Goal: Transaction & Acquisition: Register for event/course

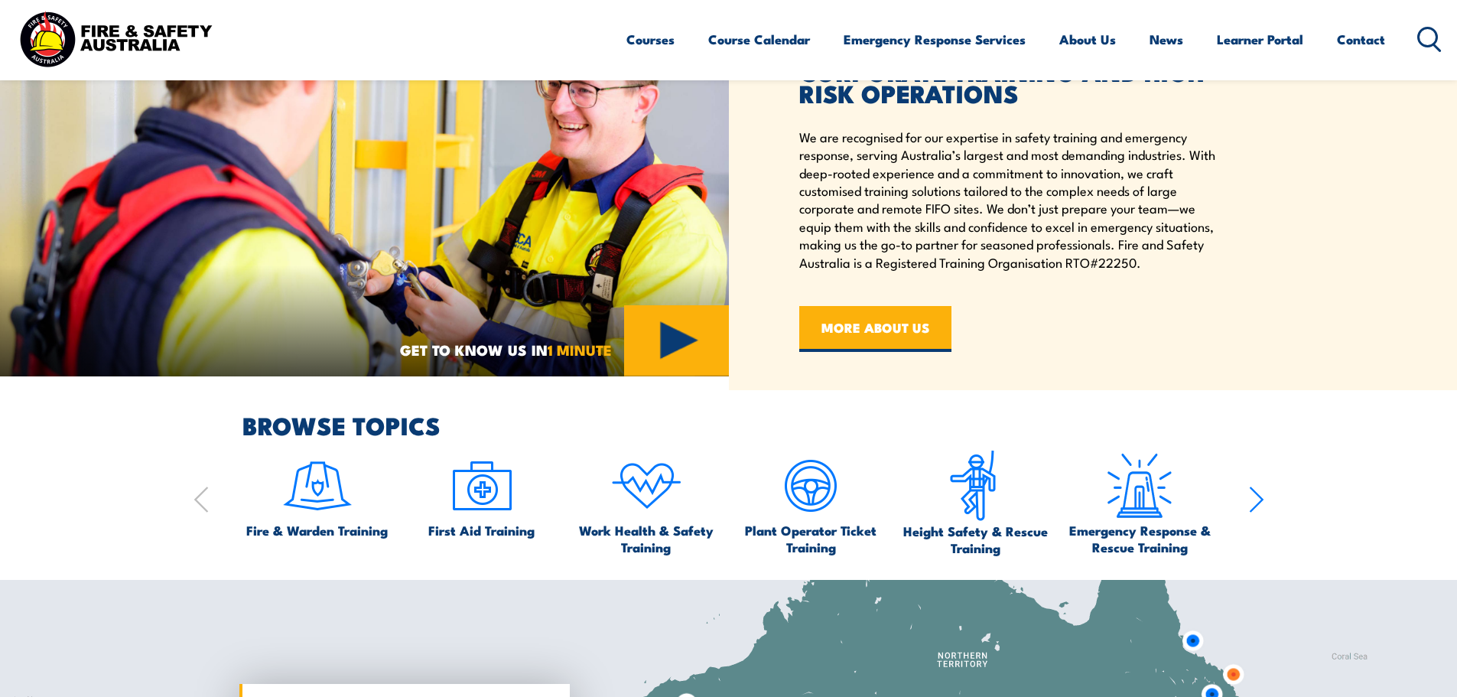
scroll to position [765, 0]
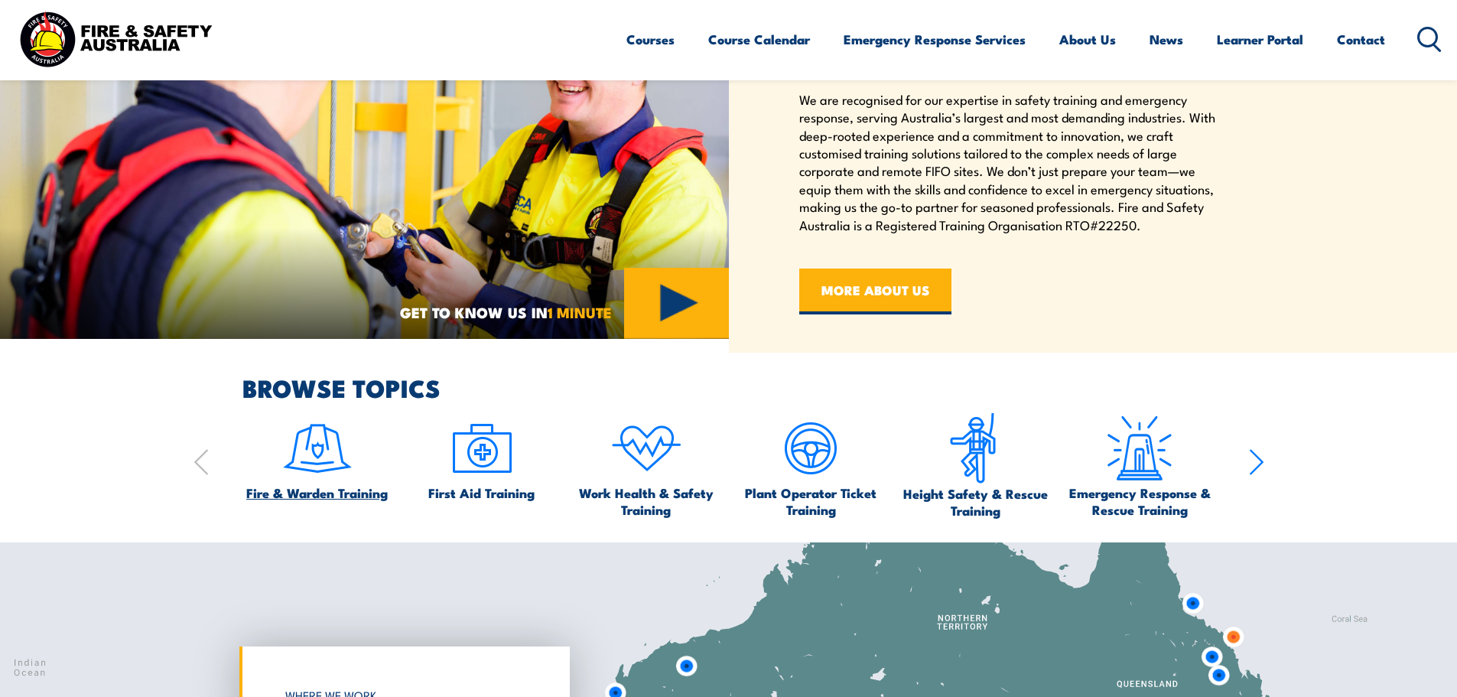
click at [316, 492] on span "Fire & Warden Training" at bounding box center [317, 492] width 142 height 17
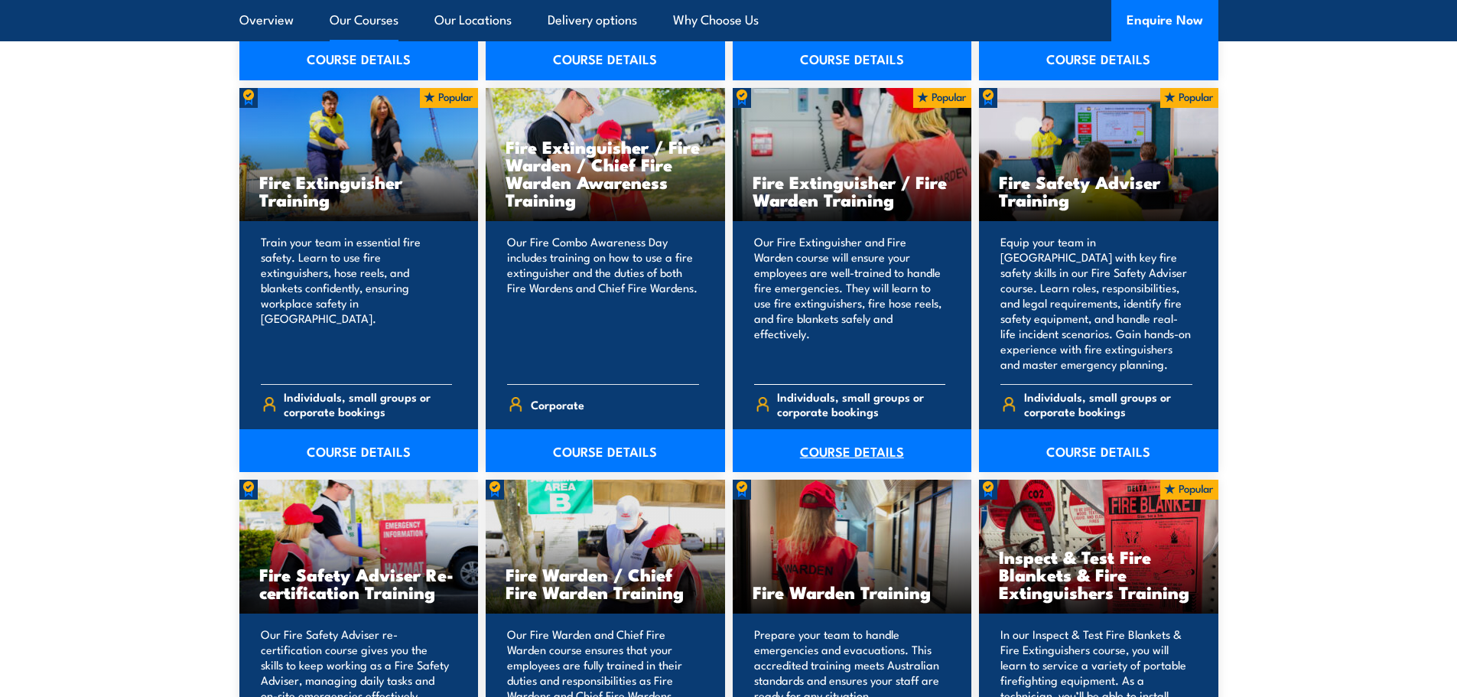
scroll to position [1606, 0]
click at [839, 452] on link "COURSE DETAILS" at bounding box center [852, 449] width 239 height 43
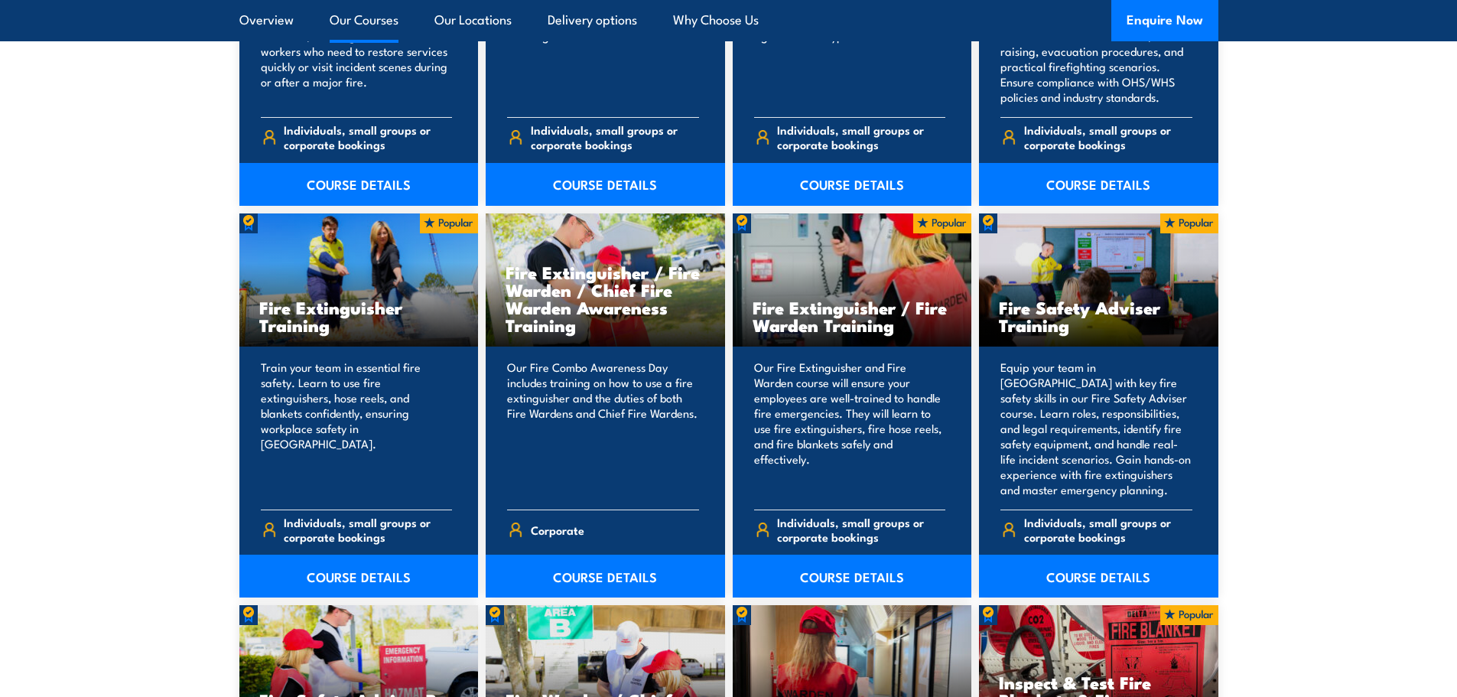
scroll to position [1453, 0]
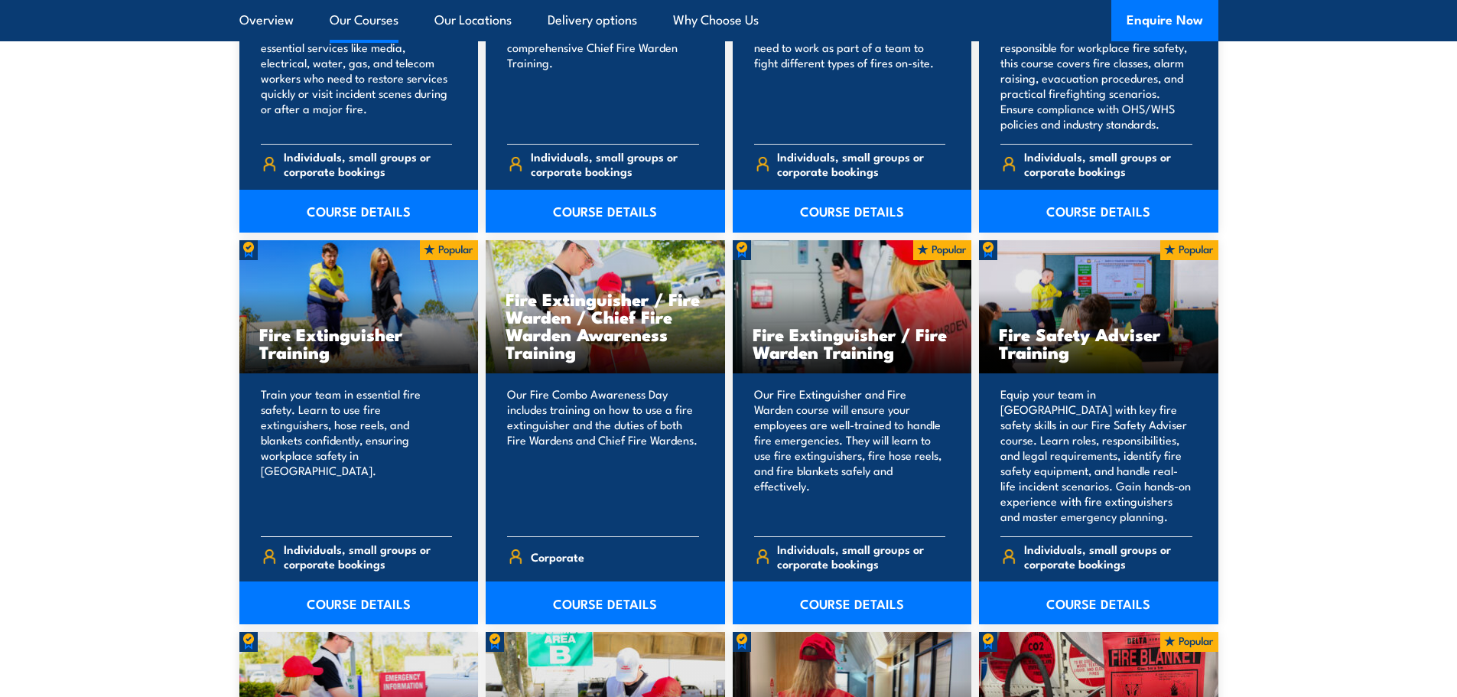
click at [334, 339] on h3 "Fire Extinguisher Training" at bounding box center [359, 342] width 200 height 35
click at [341, 288] on div "Fire Extinguisher Training" at bounding box center [358, 307] width 239 height 134
click at [360, 604] on link "COURSE DETAILS" at bounding box center [358, 602] width 239 height 43
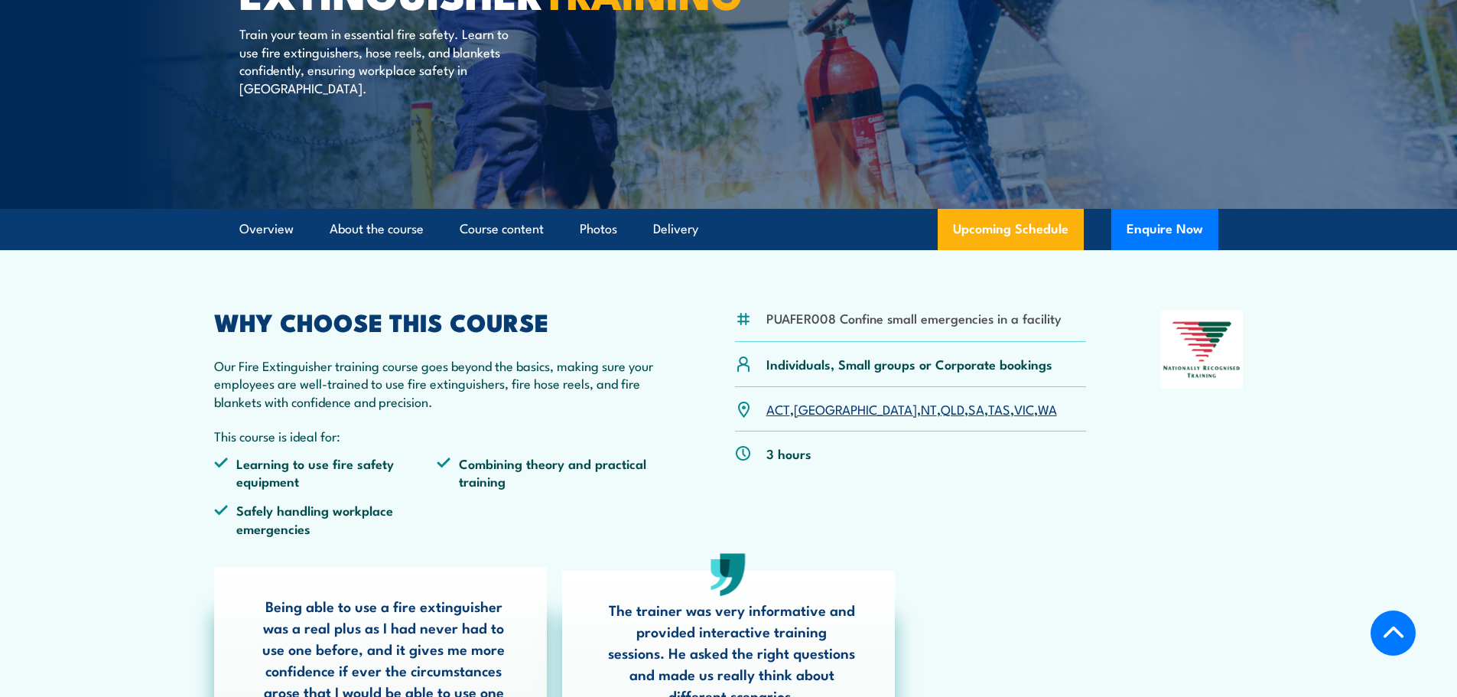
scroll to position [306, 0]
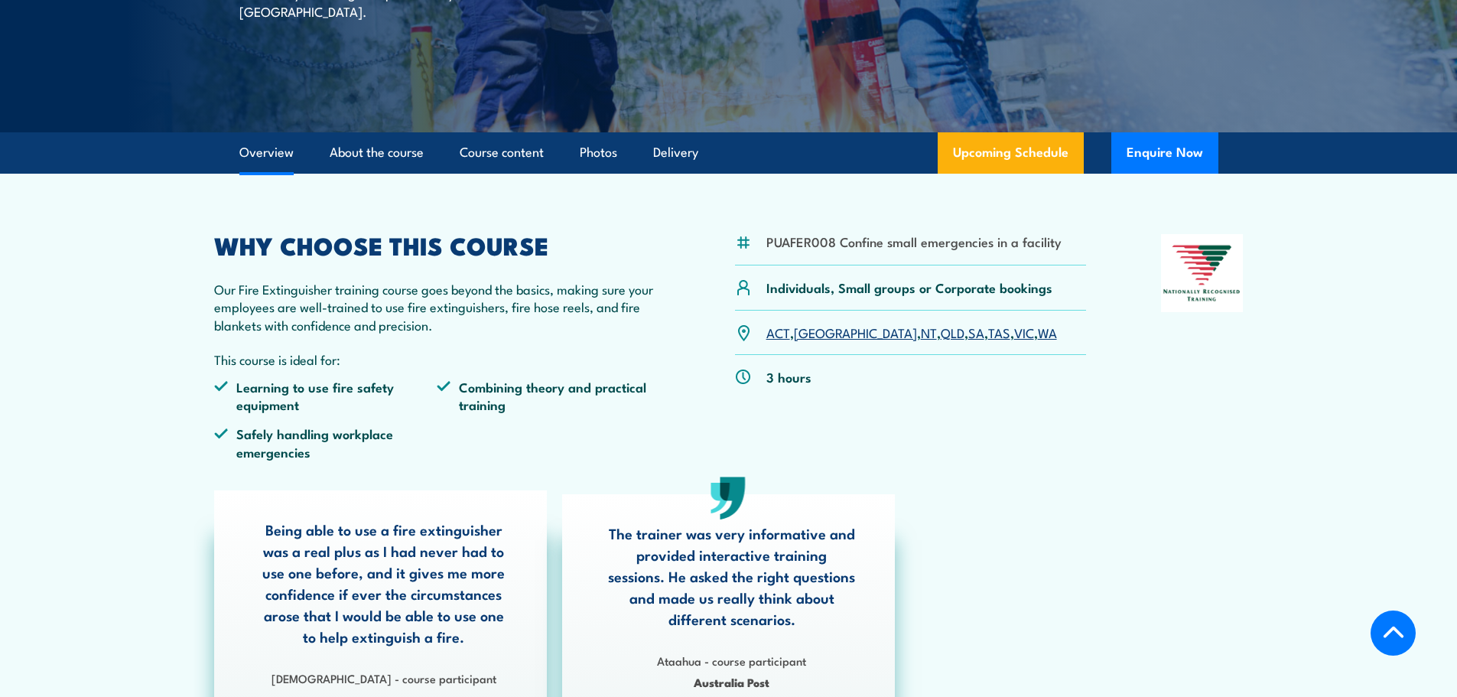
click at [1014, 335] on link "VIC" at bounding box center [1024, 332] width 20 height 18
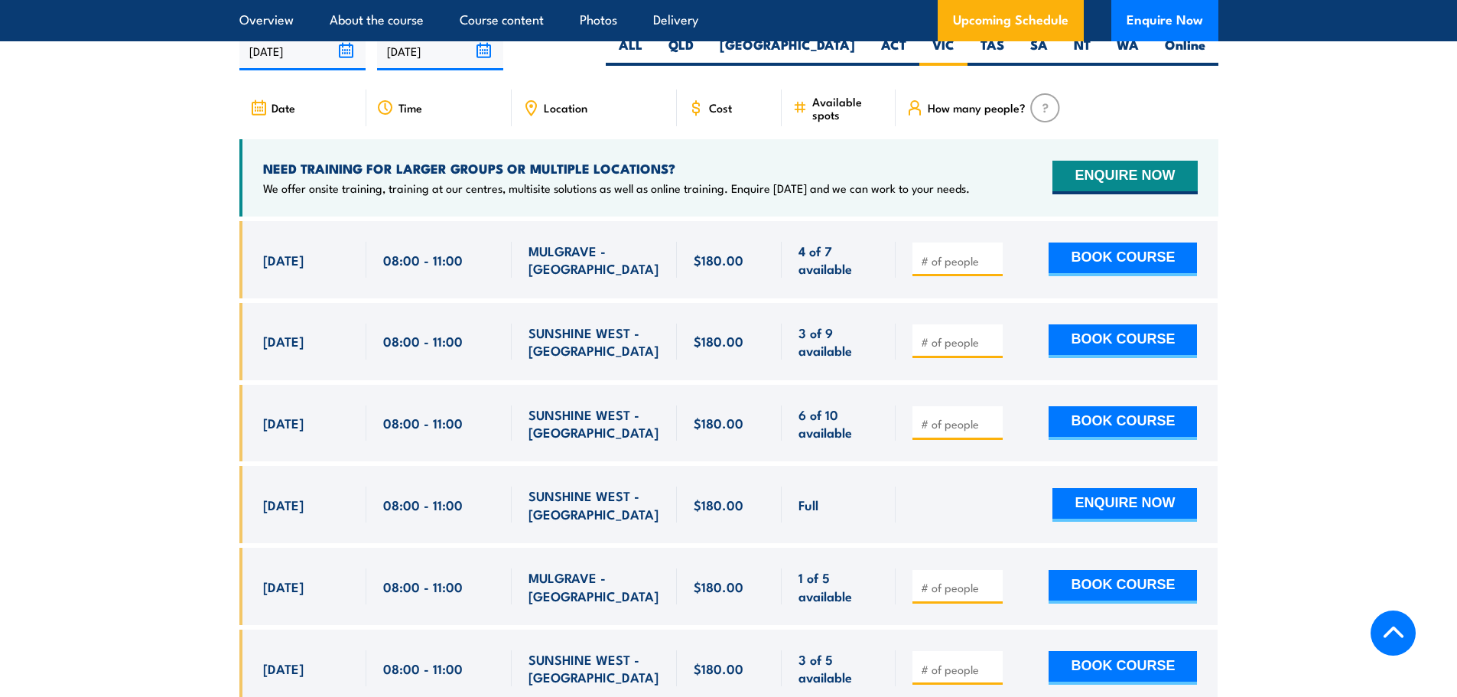
scroll to position [2567, 0]
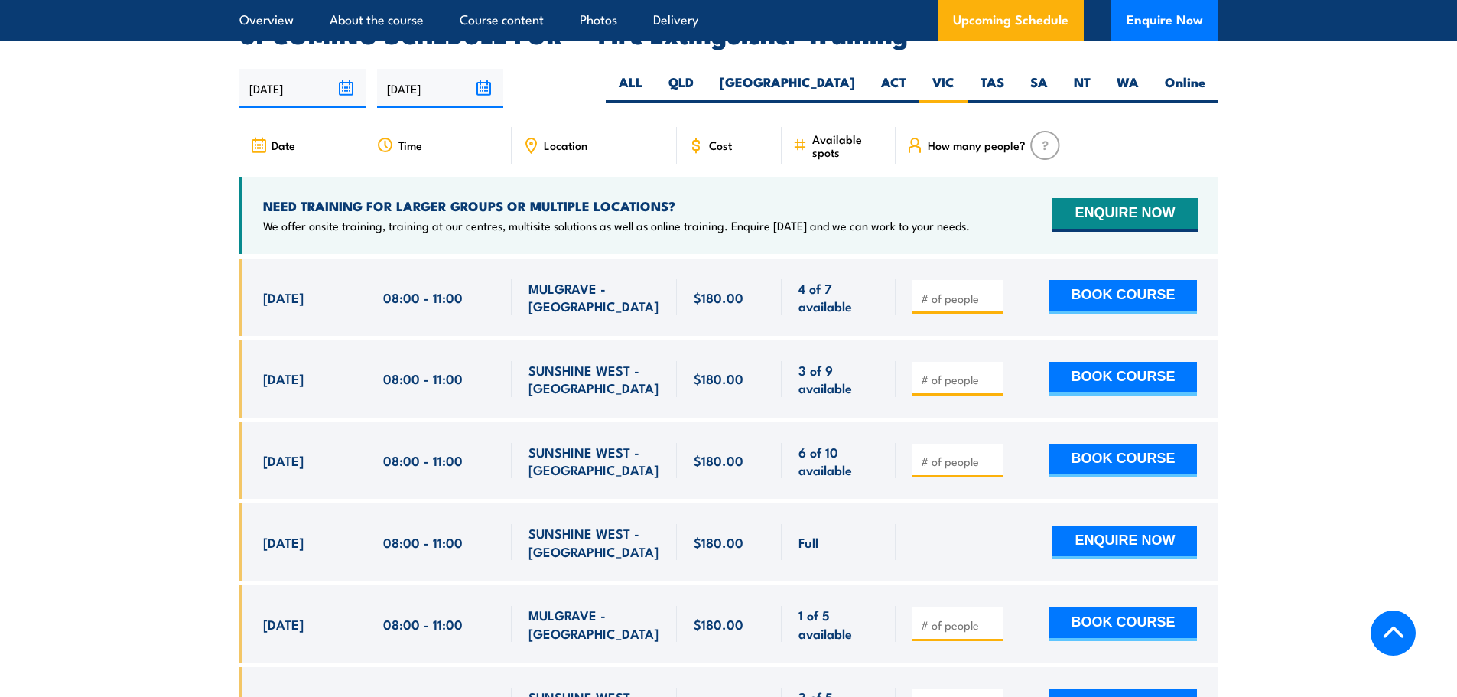
click at [968, 291] on input "number" at bounding box center [959, 298] width 76 height 15
type input "1"
click at [1113, 280] on button "BOOK COURSE" at bounding box center [1123, 297] width 148 height 34
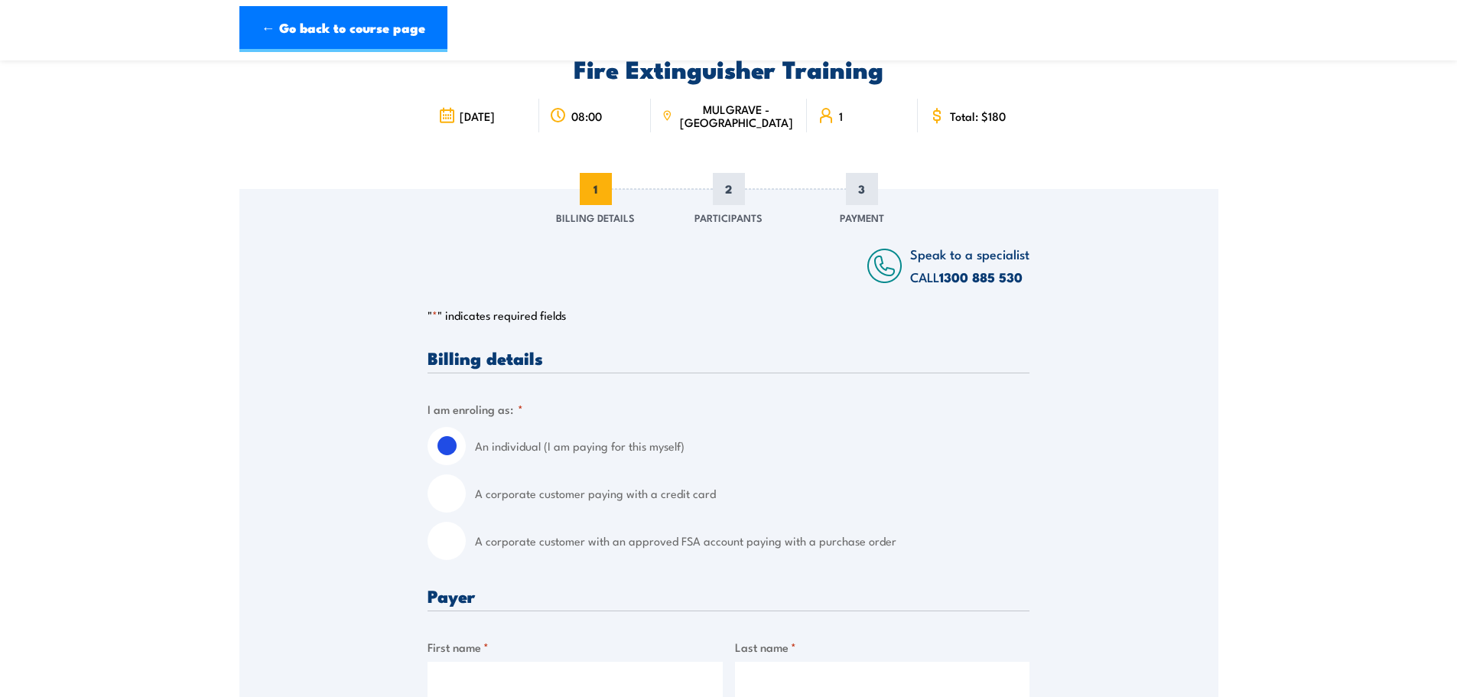
scroll to position [153, 0]
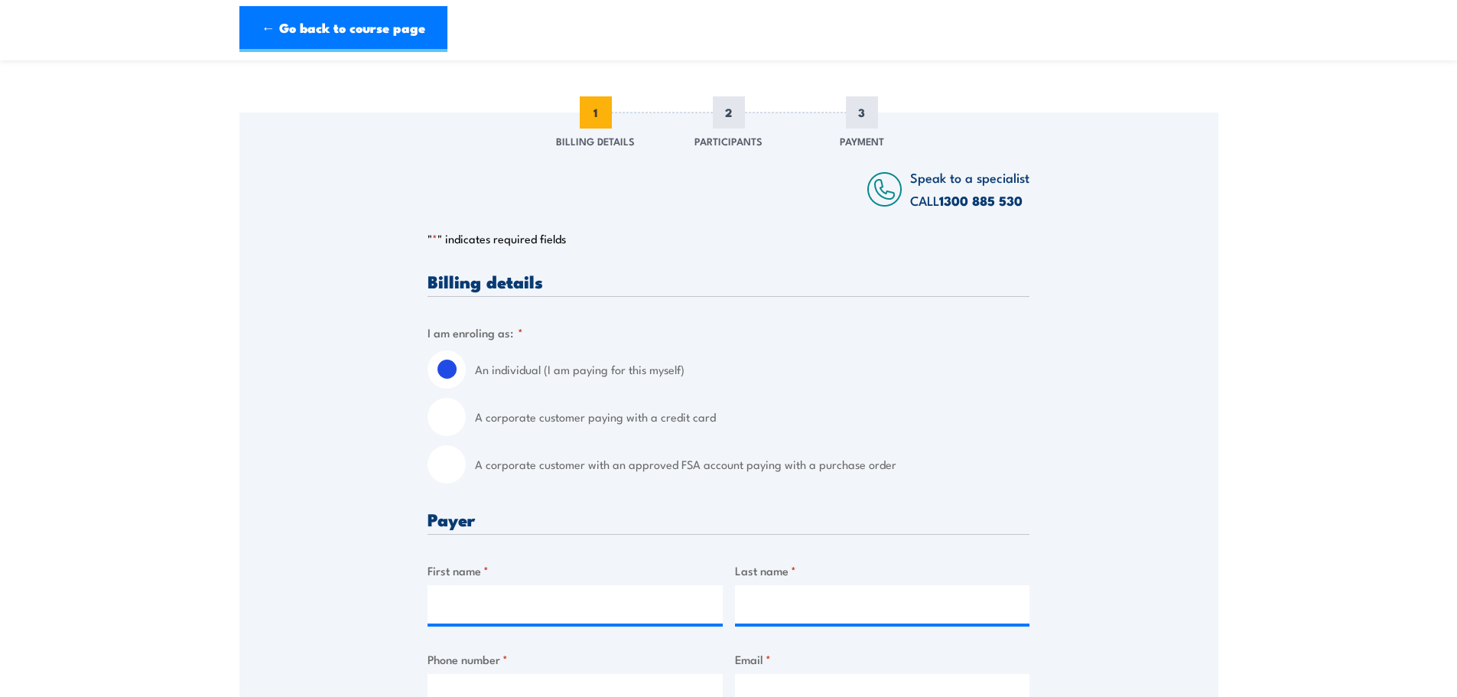
click at [454, 413] on input "A corporate customer paying with a credit card" at bounding box center [447, 417] width 38 height 38
radio input "true"
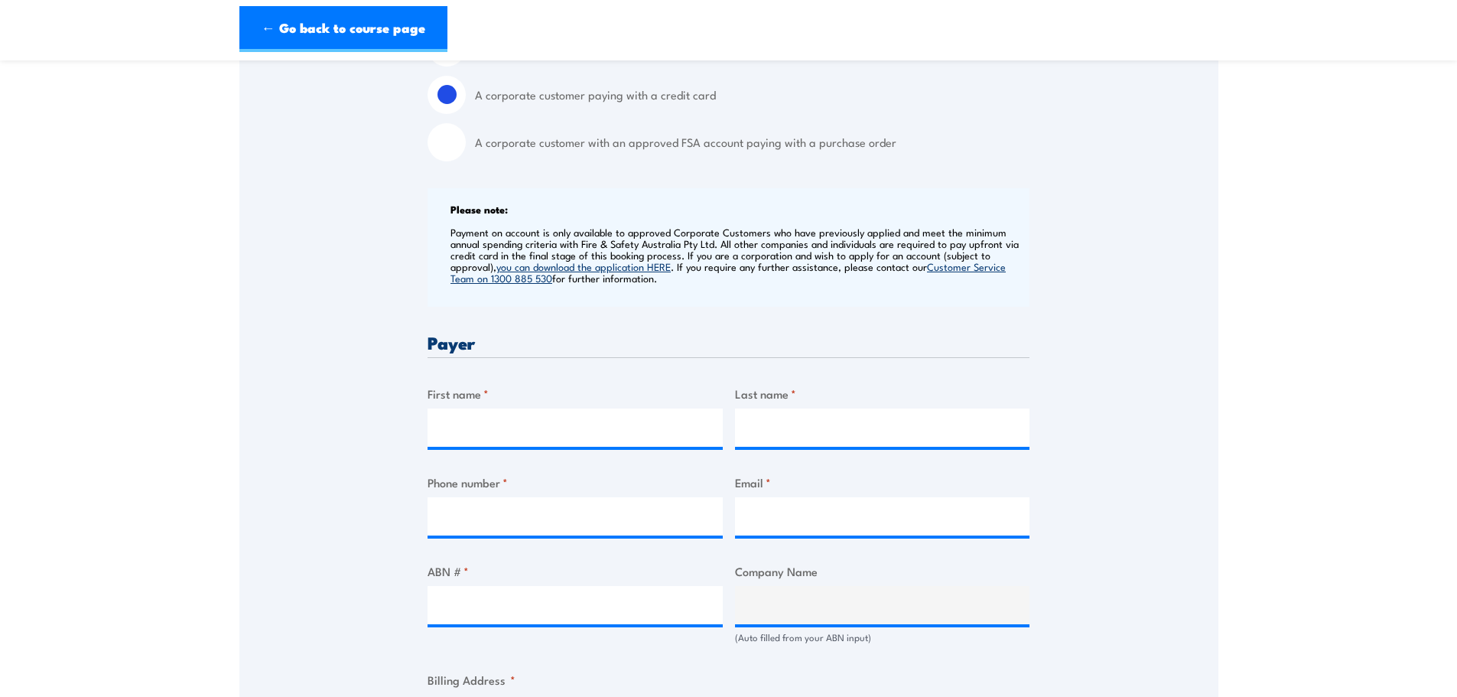
scroll to position [459, 0]
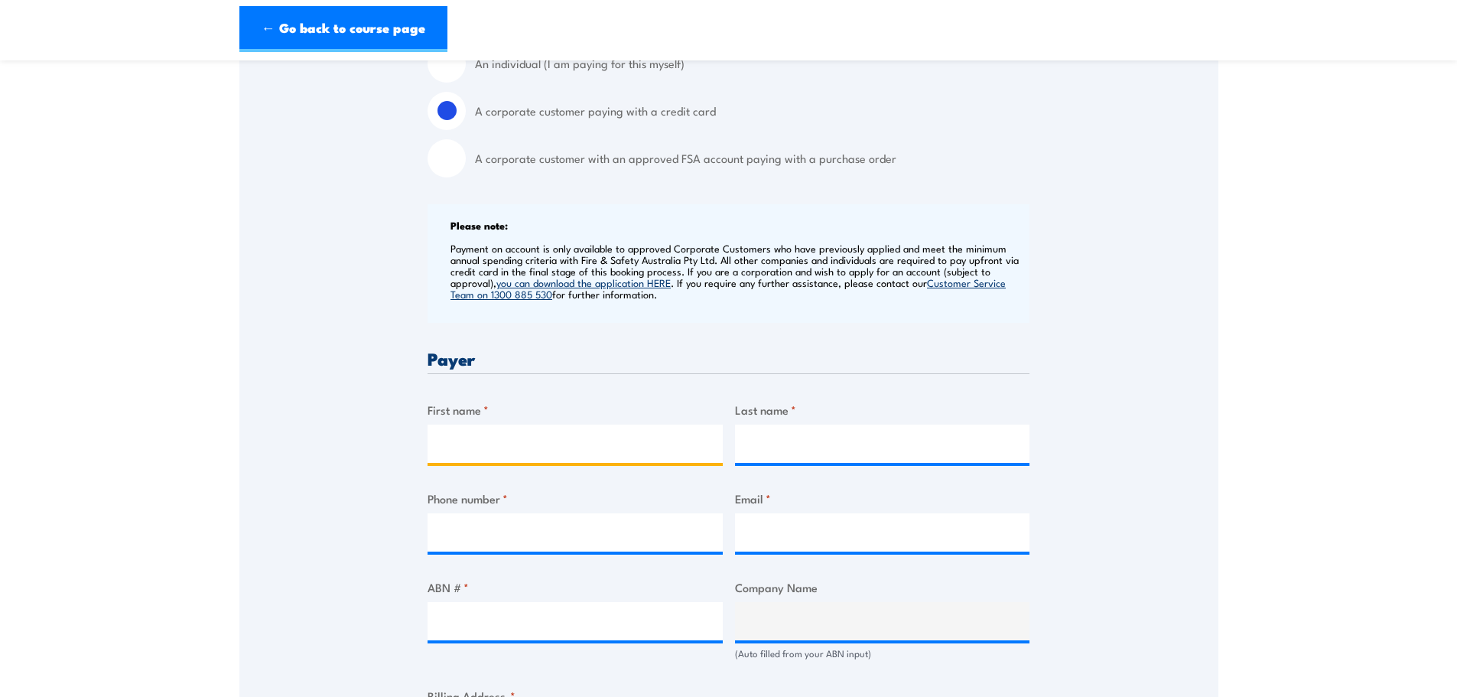
click at [472, 454] on input "First name *" at bounding box center [575, 444] width 295 height 38
type input "Jarrod"
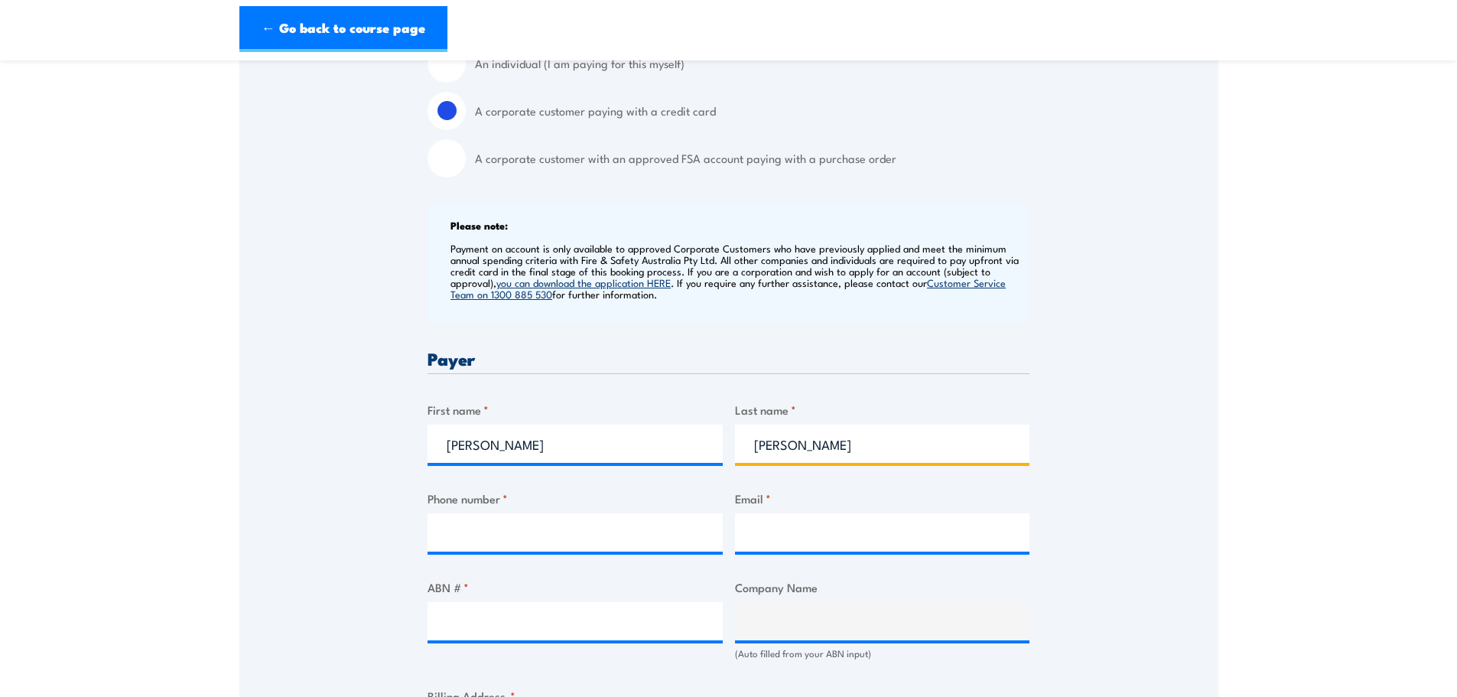
type input "Scovell"
type input "j"
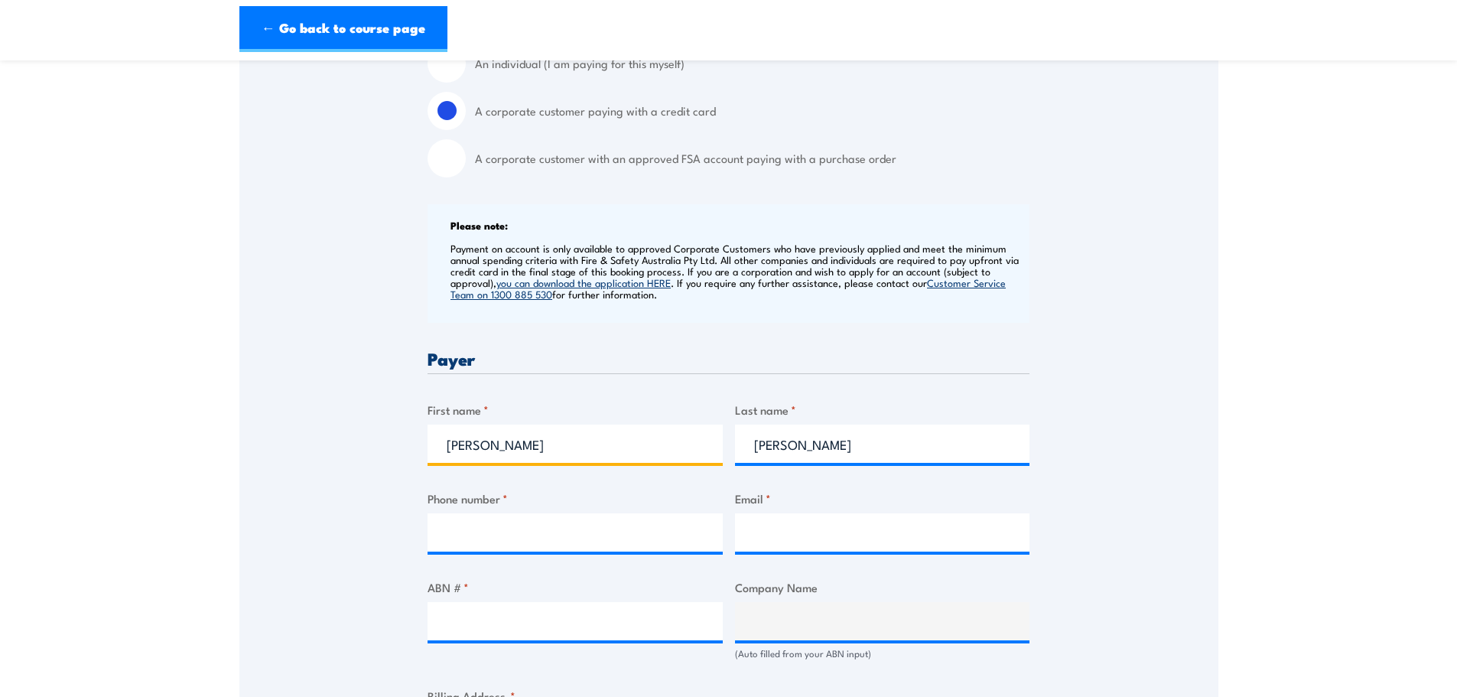
drag, startPoint x: 499, startPoint y: 448, endPoint x: 319, endPoint y: 442, distance: 179.8
click at [319, 442] on div "Speak to a specialist CALL 1300 885 530 CALL 1300 885 530 " * " indicates requi…" at bounding box center [728, 601] width 979 height 1590
type input "Fiona"
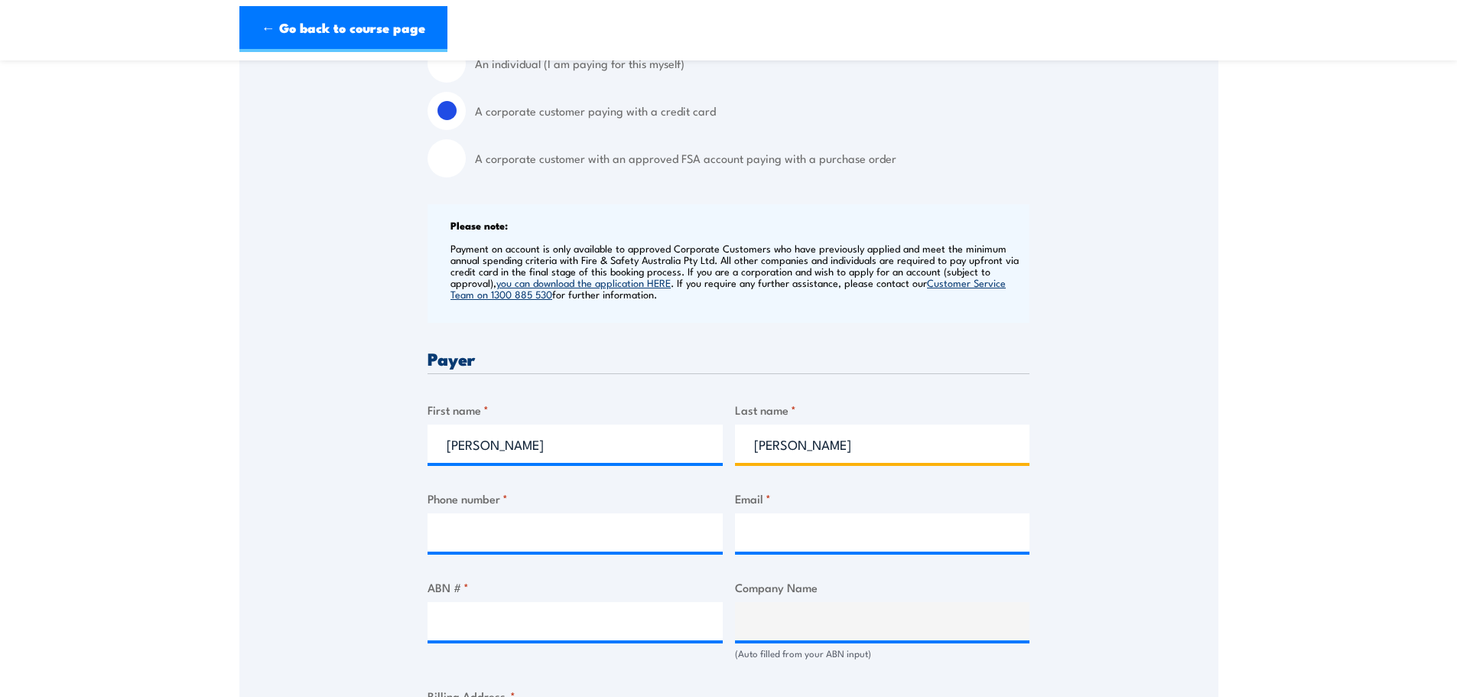
type input "Foran"
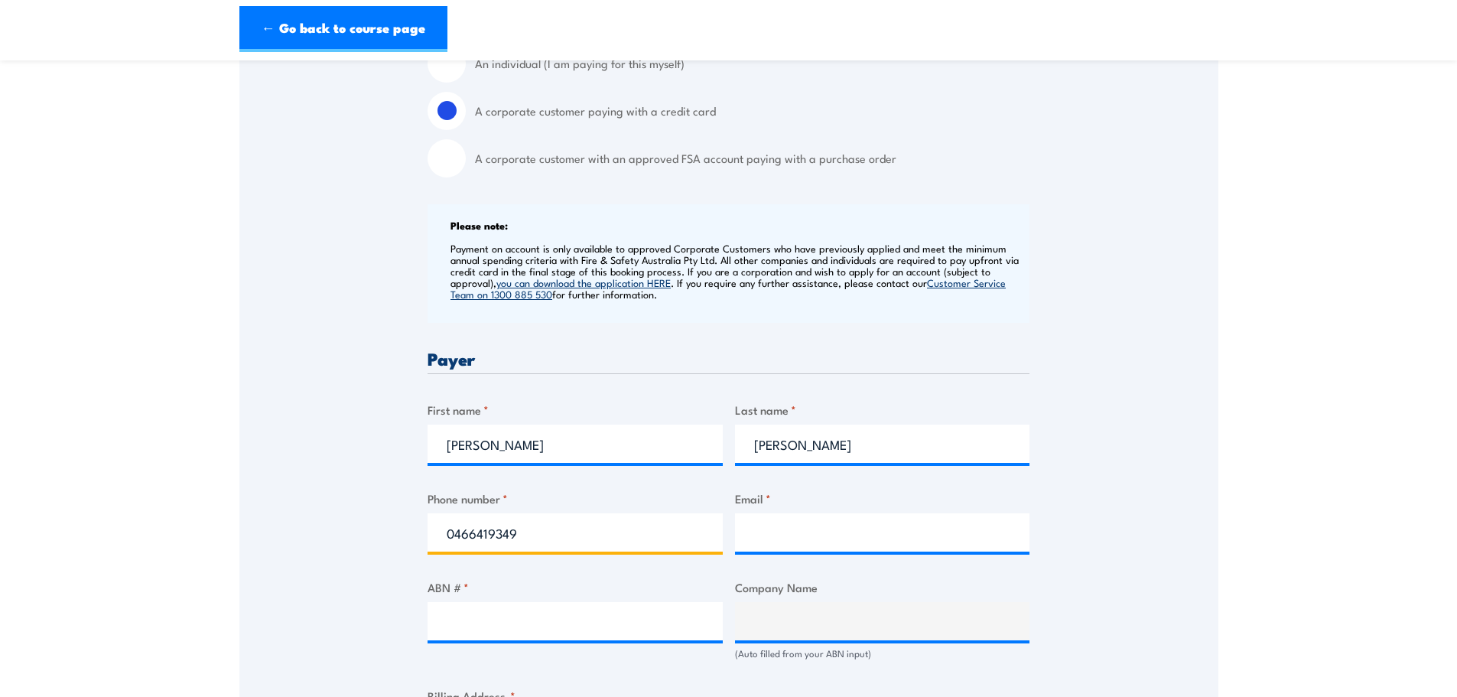
type input "0466419349"
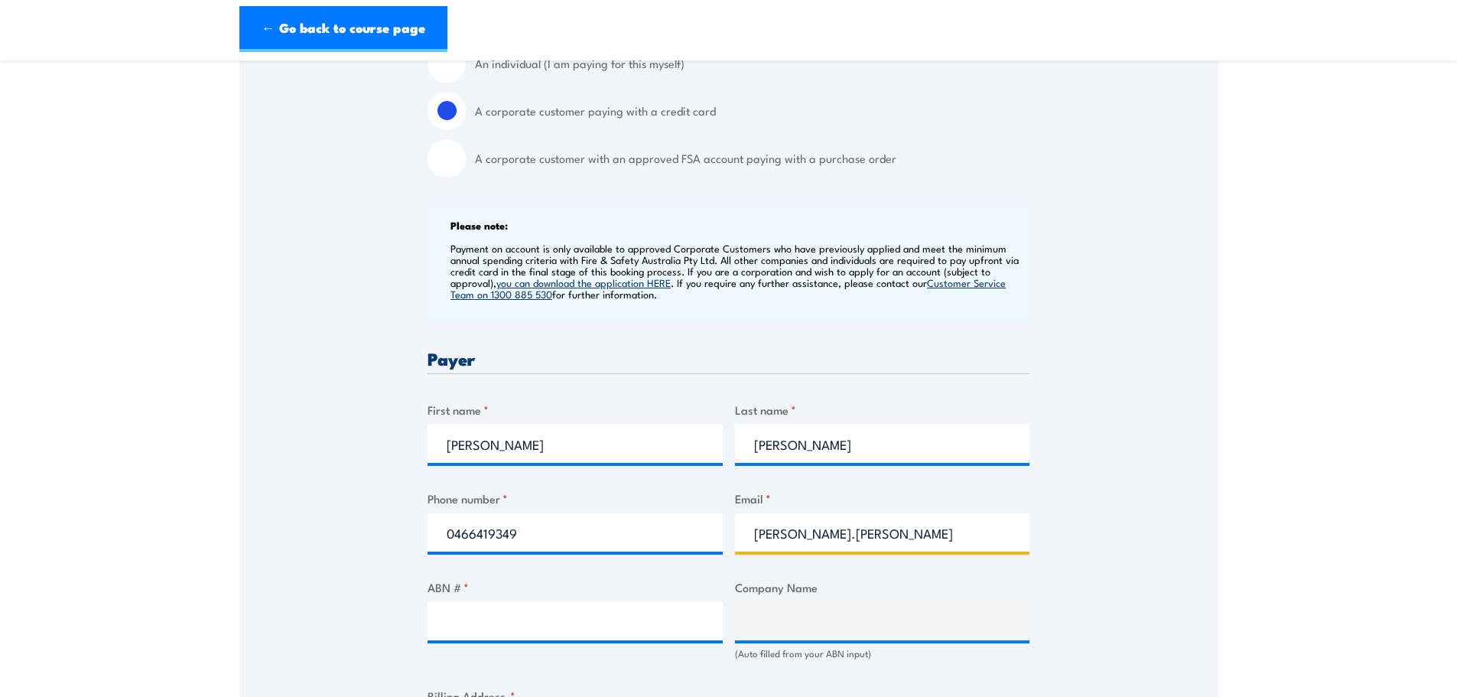
type input "fiona.foran@wilsonstorage.com.au"
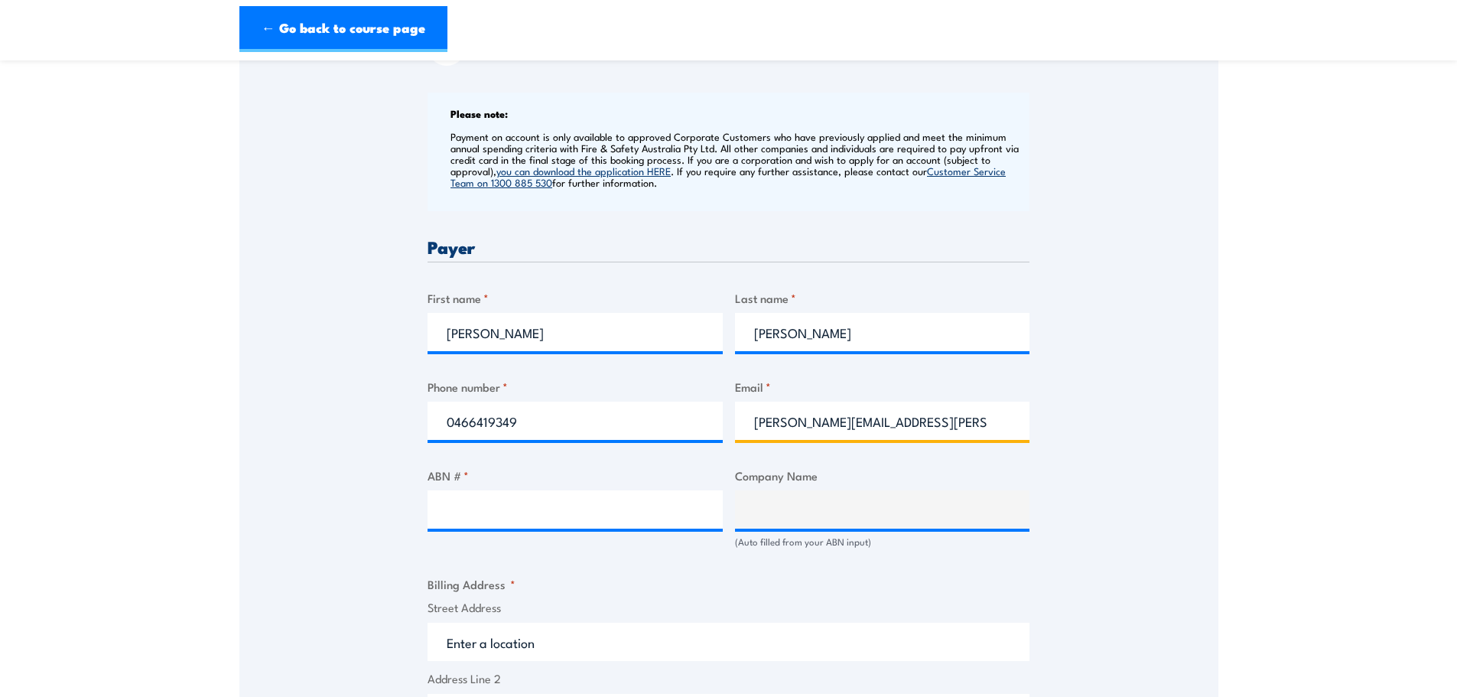
scroll to position [612, 0]
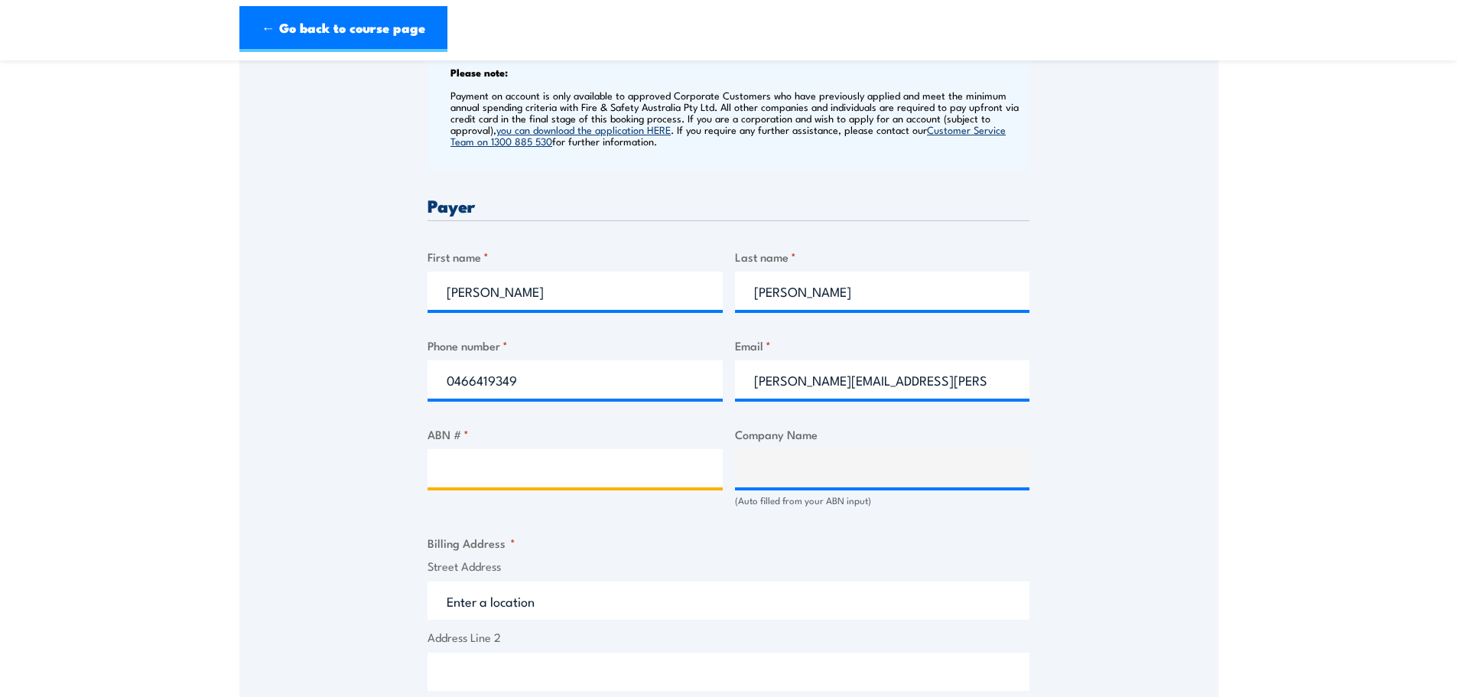
click at [582, 457] on input "ABN # *" at bounding box center [575, 468] width 295 height 38
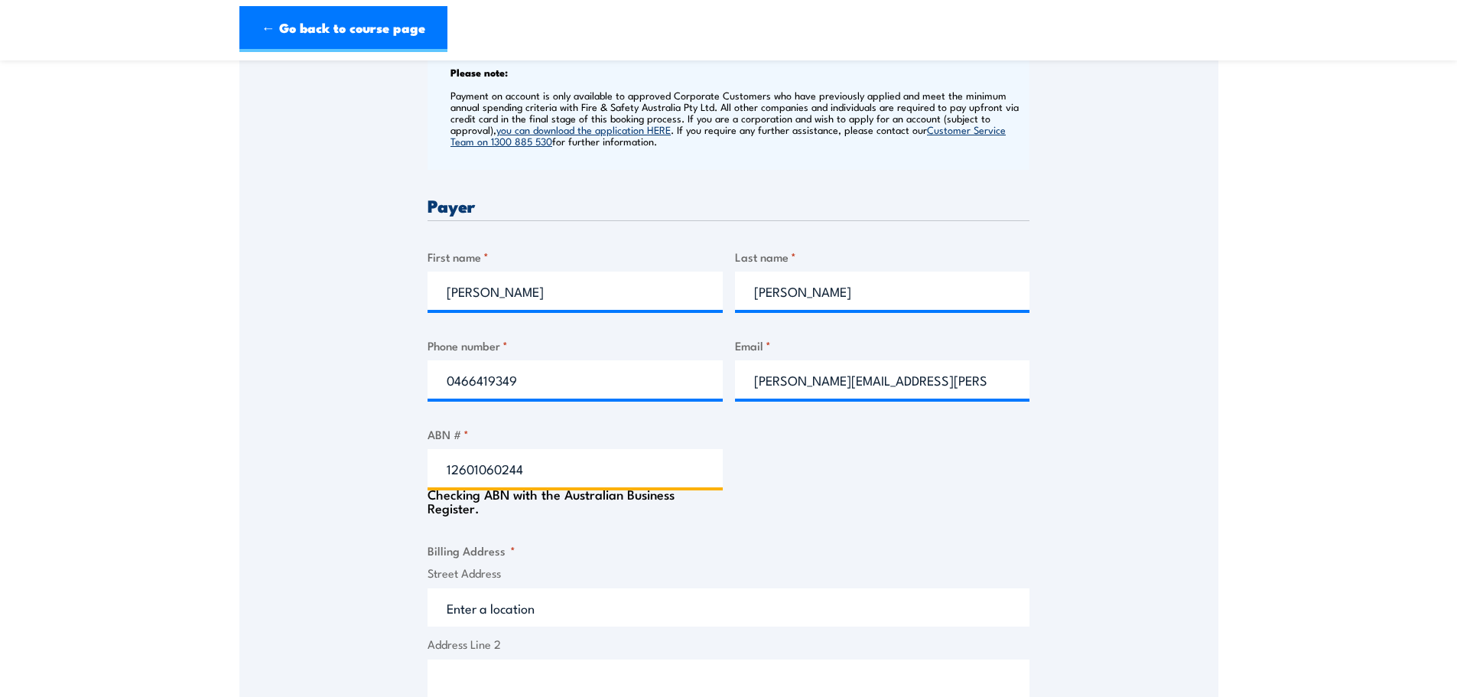
type input "12601060244"
type input "WILSON STORAGE PTY LTD"
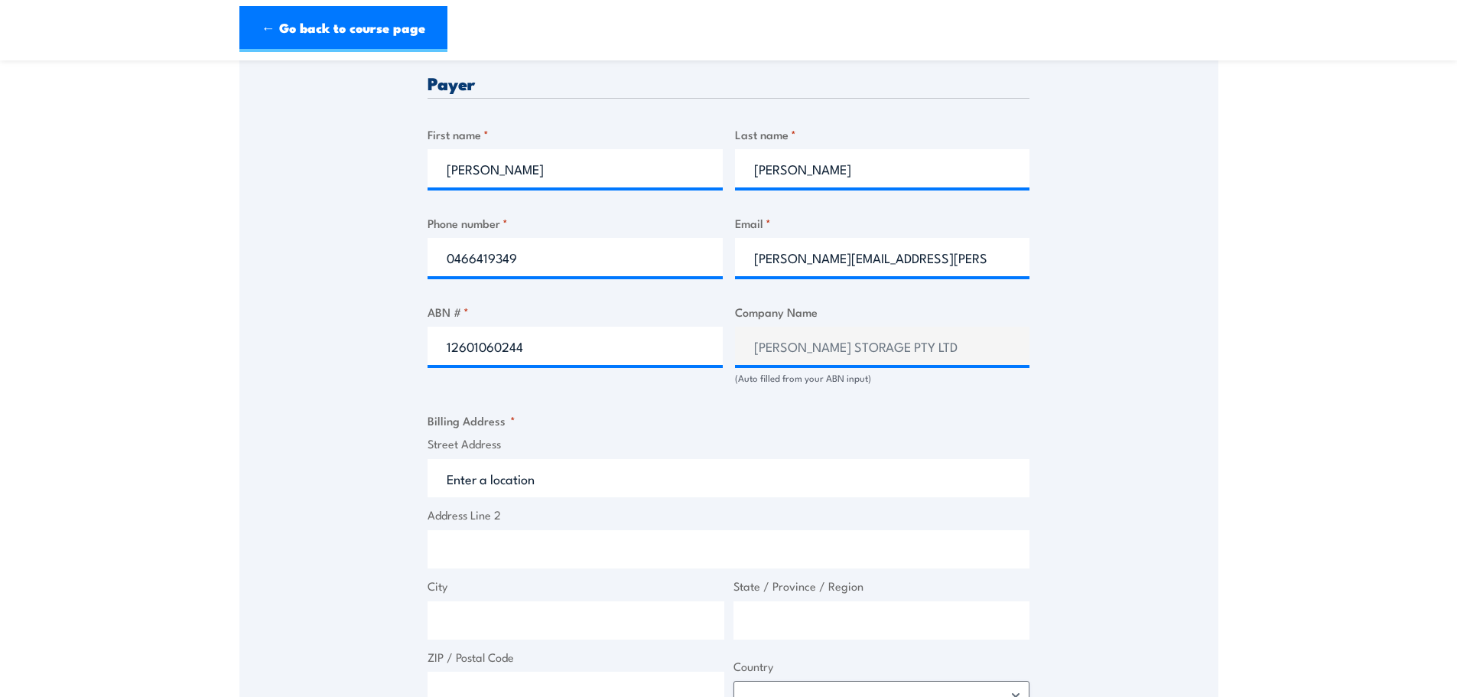
scroll to position [765, 0]
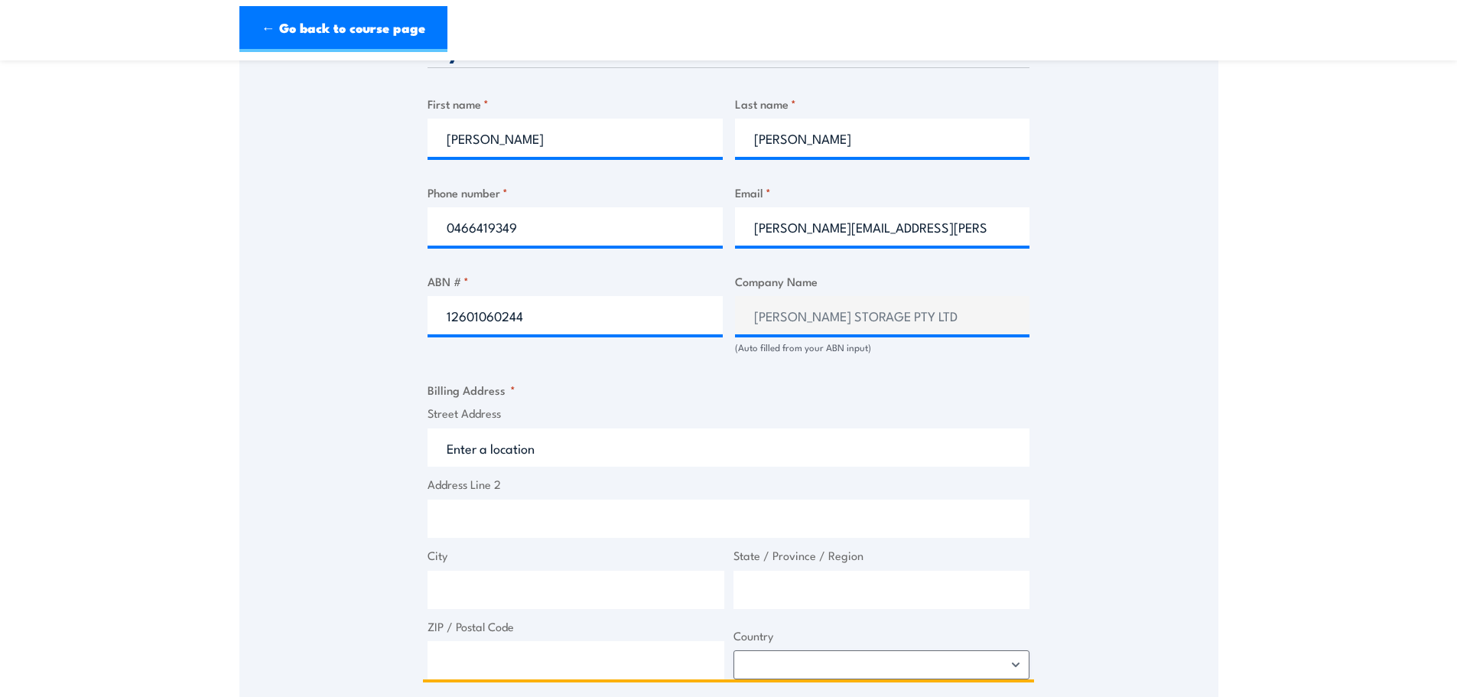
click at [556, 445] on input "Street Address" at bounding box center [729, 447] width 602 height 38
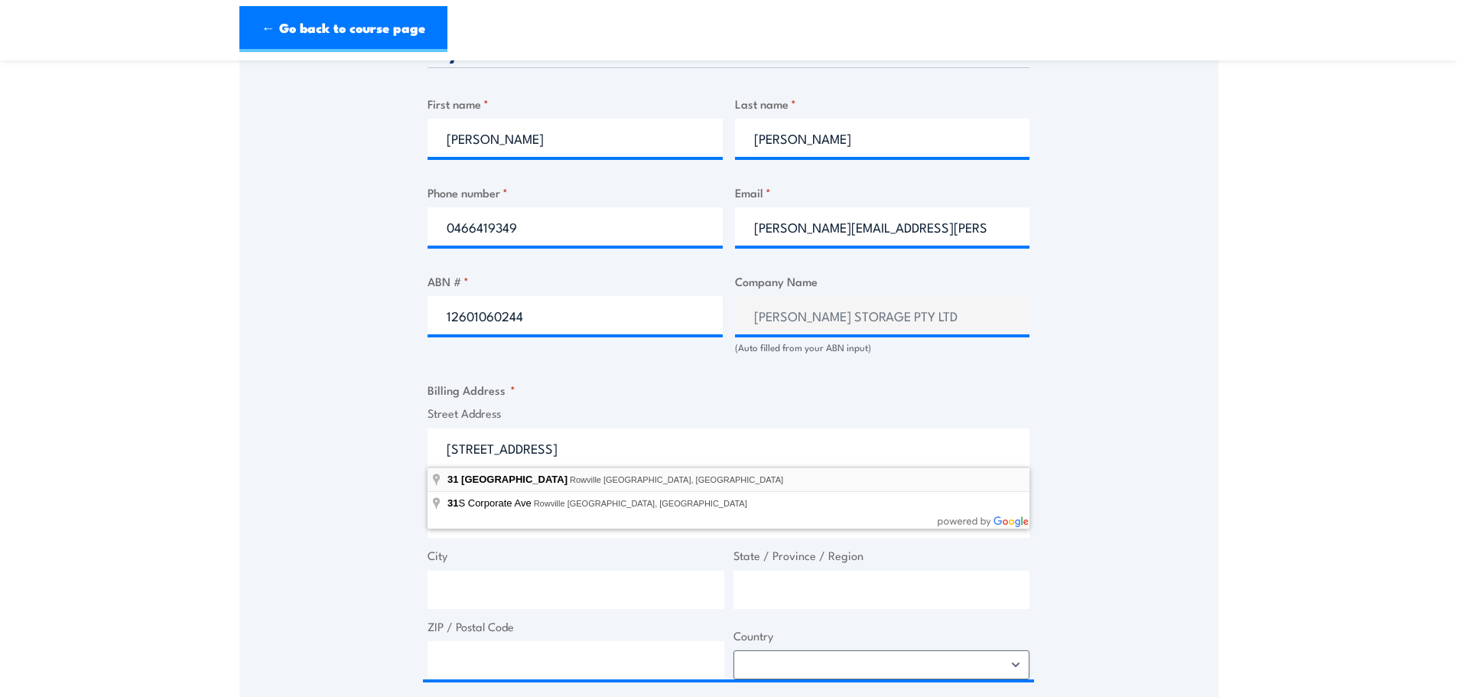
type input "31 South Corporate Avenue, Rowville VIC, Australia"
type input "31 S Corporate Ave"
type input "Rowville"
type input "Victoria"
type input "3178"
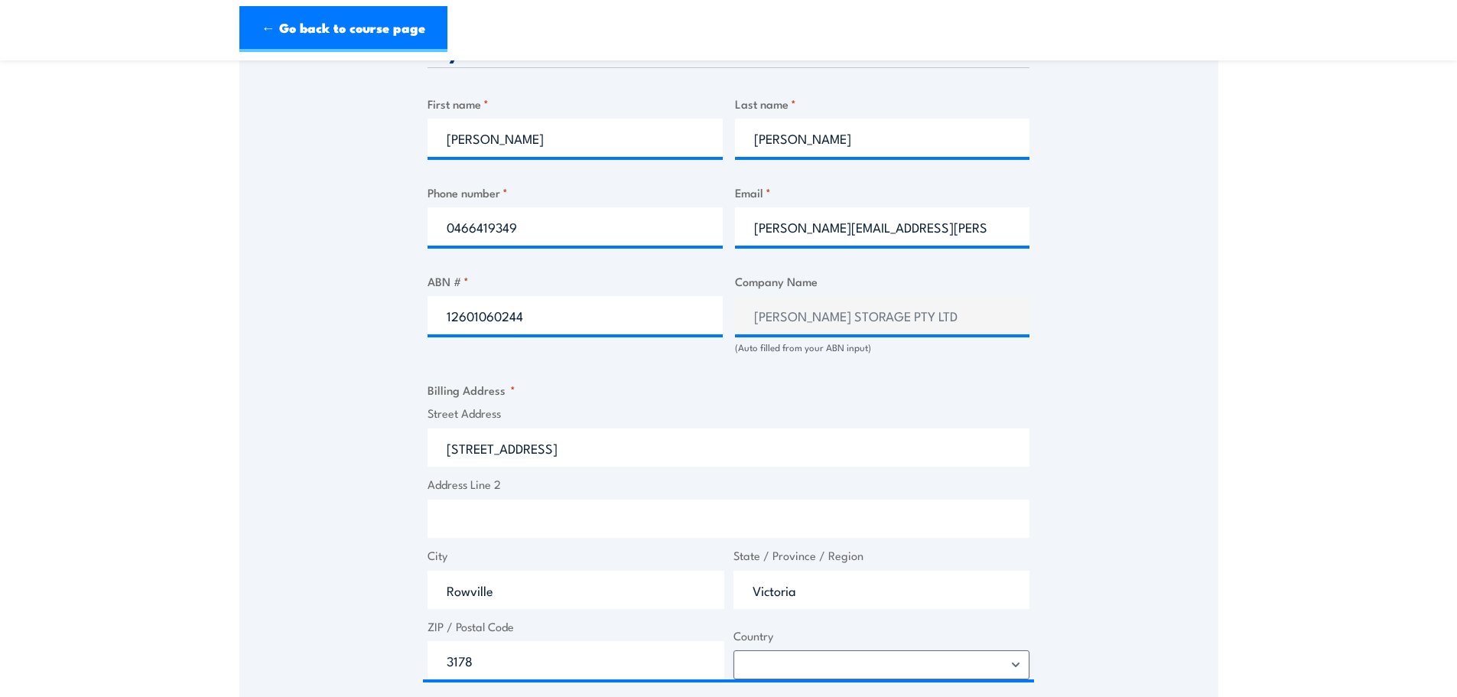
select select "Australia"
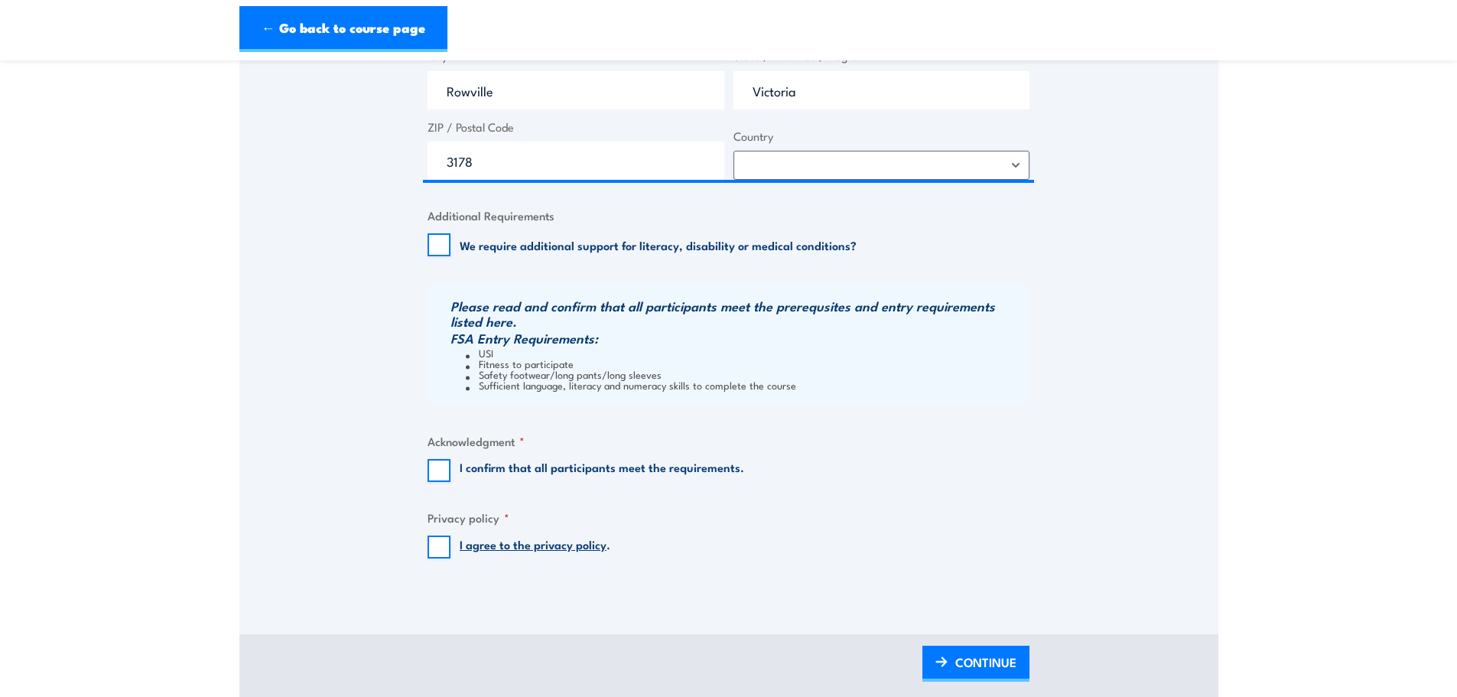
scroll to position [1300, 0]
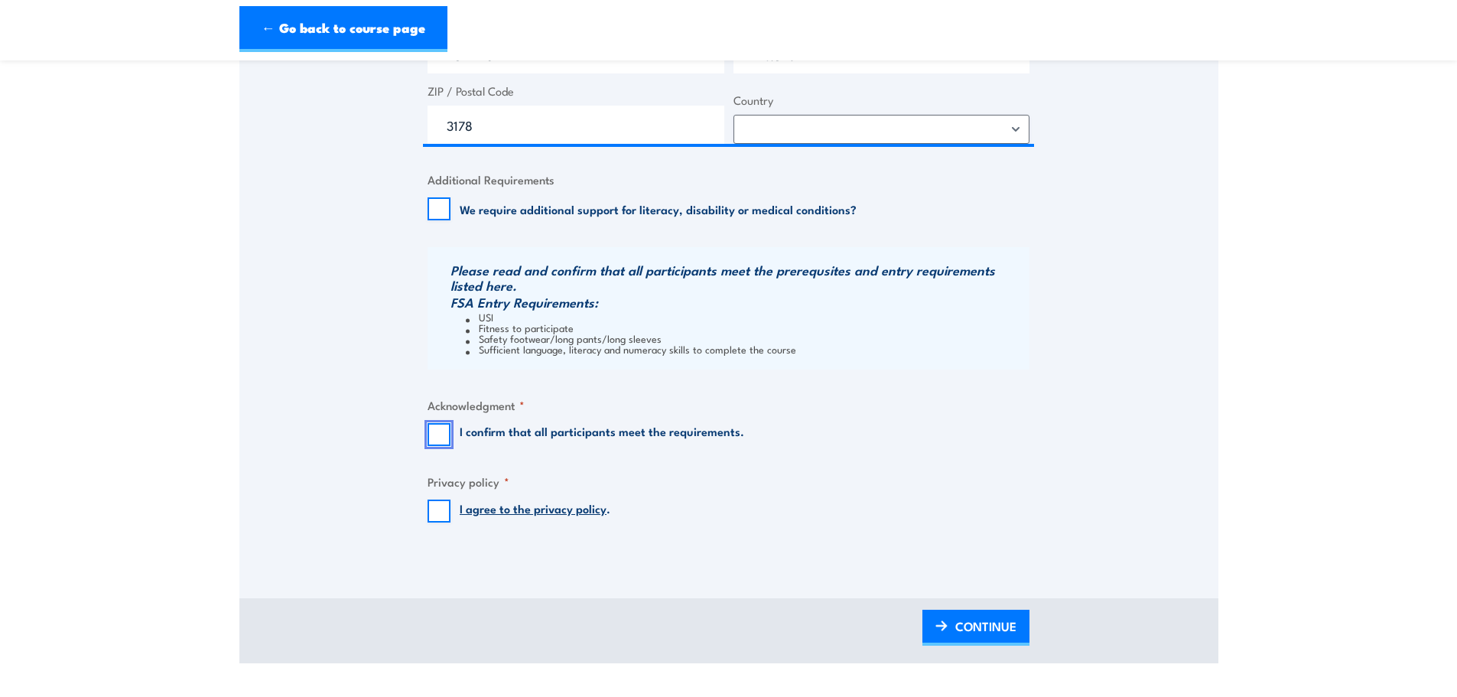
click at [434, 438] on input "I confirm that all participants meet the requirements." at bounding box center [439, 434] width 23 height 23
checkbox input "true"
click at [445, 522] on input "I agree to the privacy policy ." at bounding box center [439, 511] width 23 height 23
checkbox input "true"
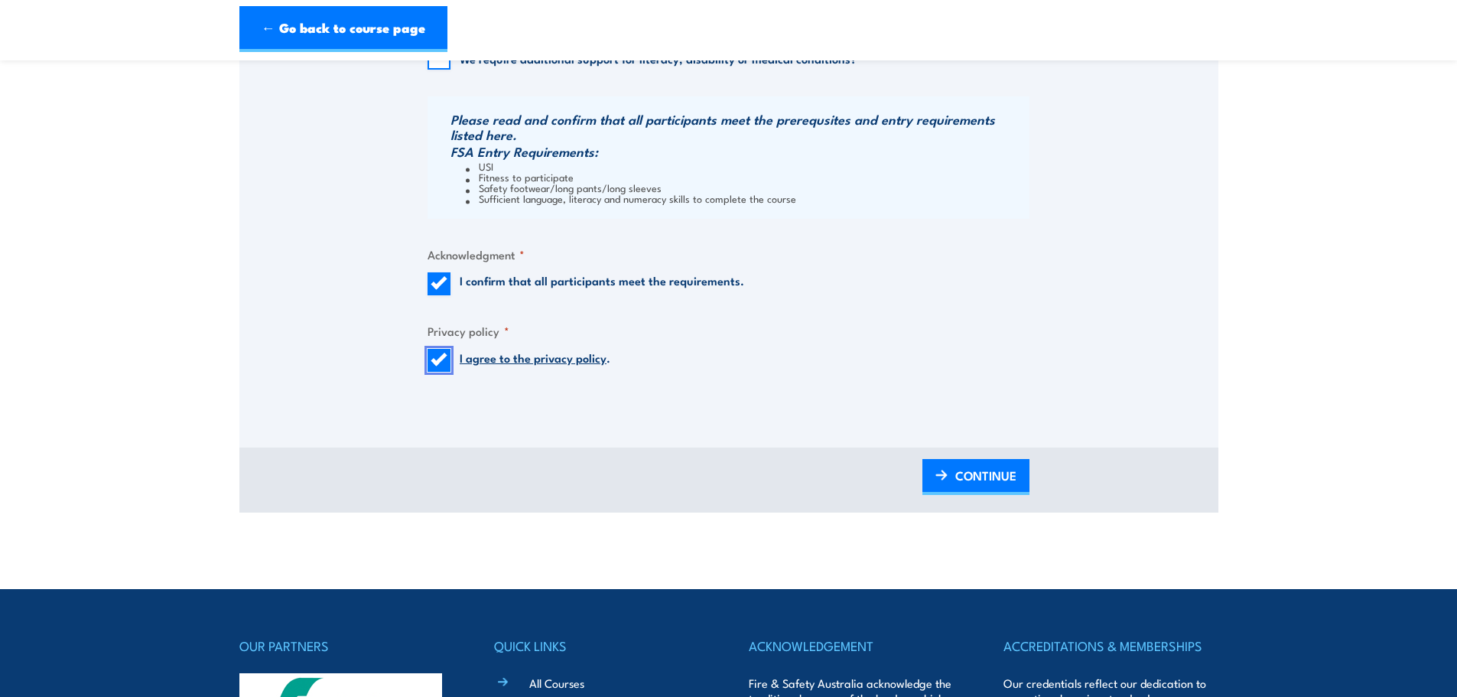
scroll to position [1453, 0]
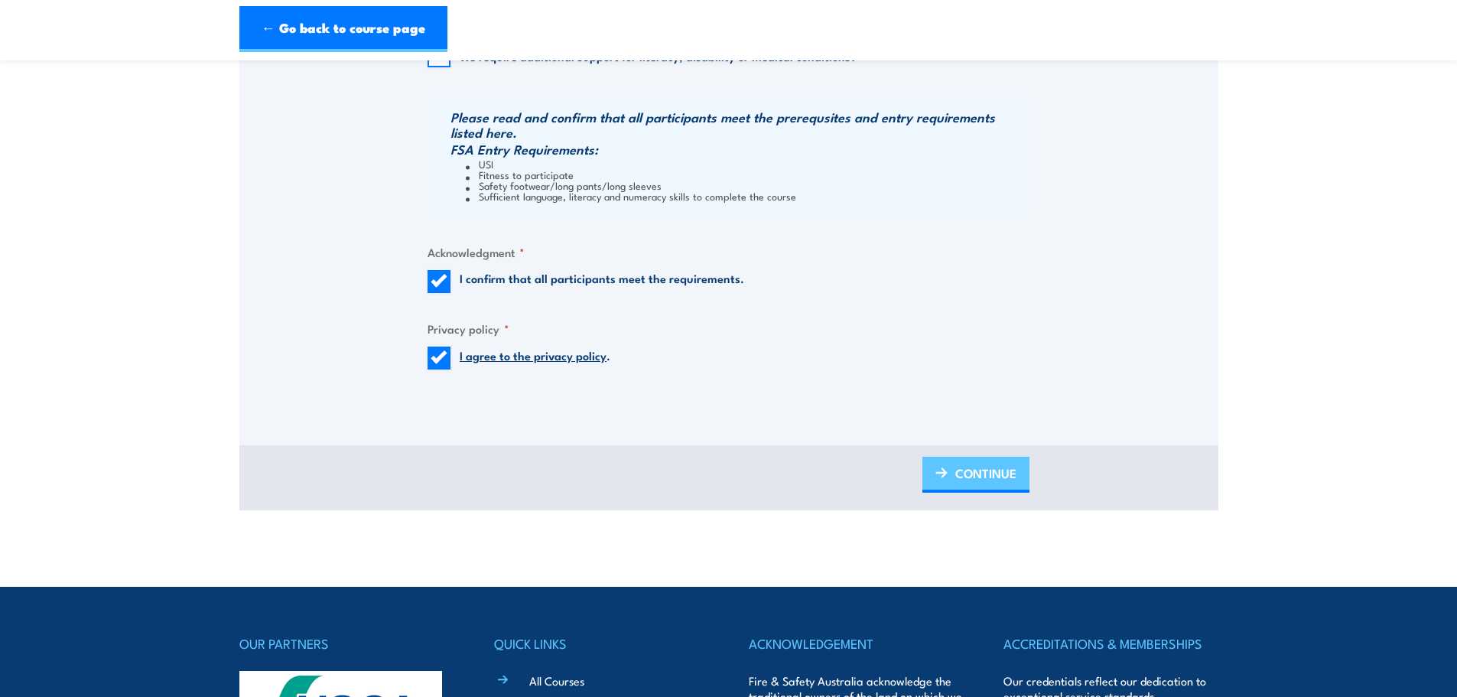
click at [988, 474] on span "CONTINUE" at bounding box center [985, 473] width 61 height 41
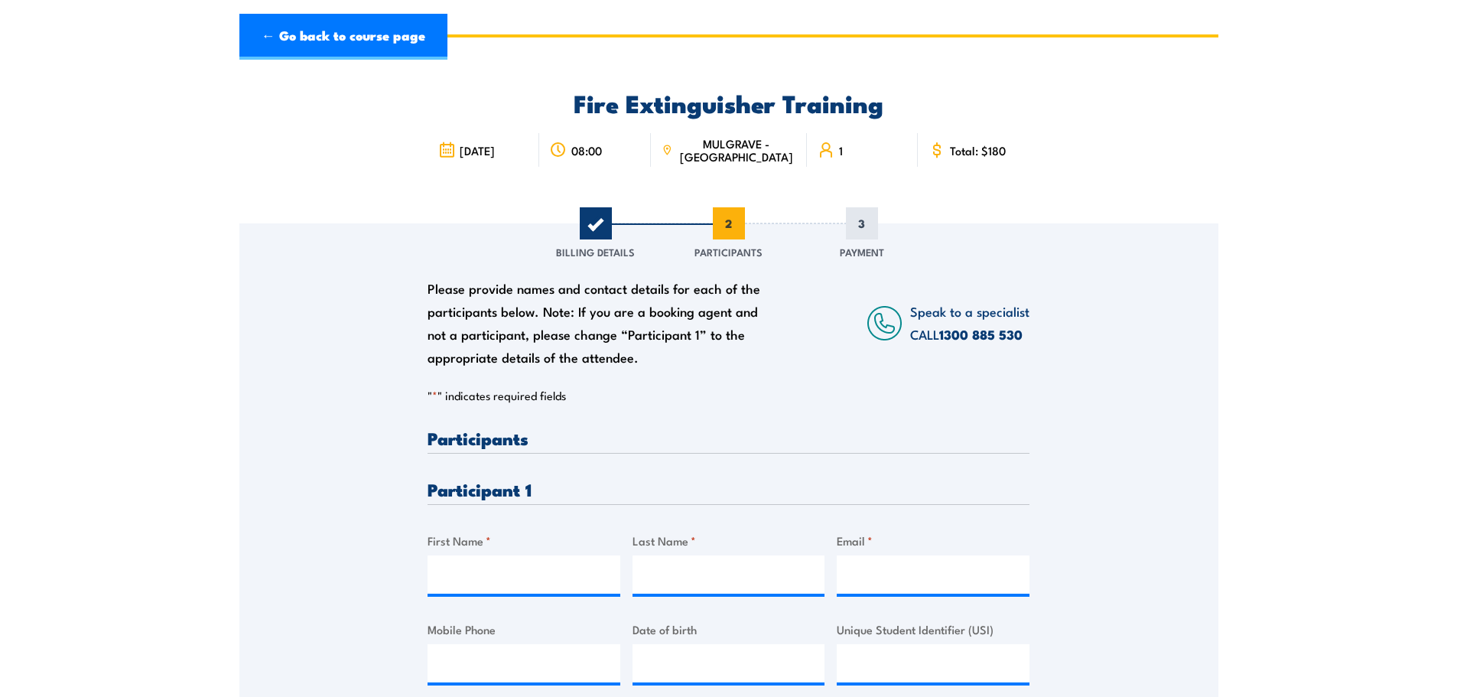
scroll to position [76, 0]
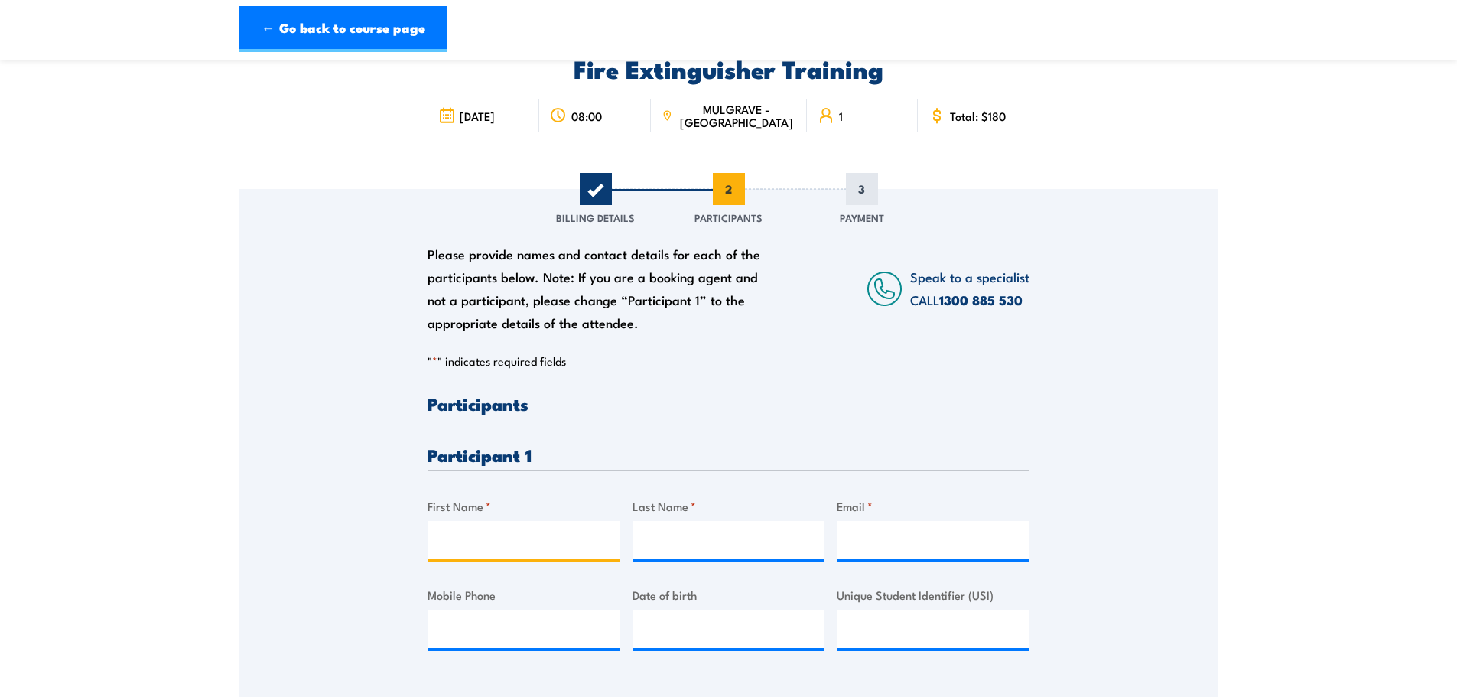
click at [492, 536] on input "First Name *" at bounding box center [524, 540] width 193 height 38
type input "Jarrod"
type input "Scovell"
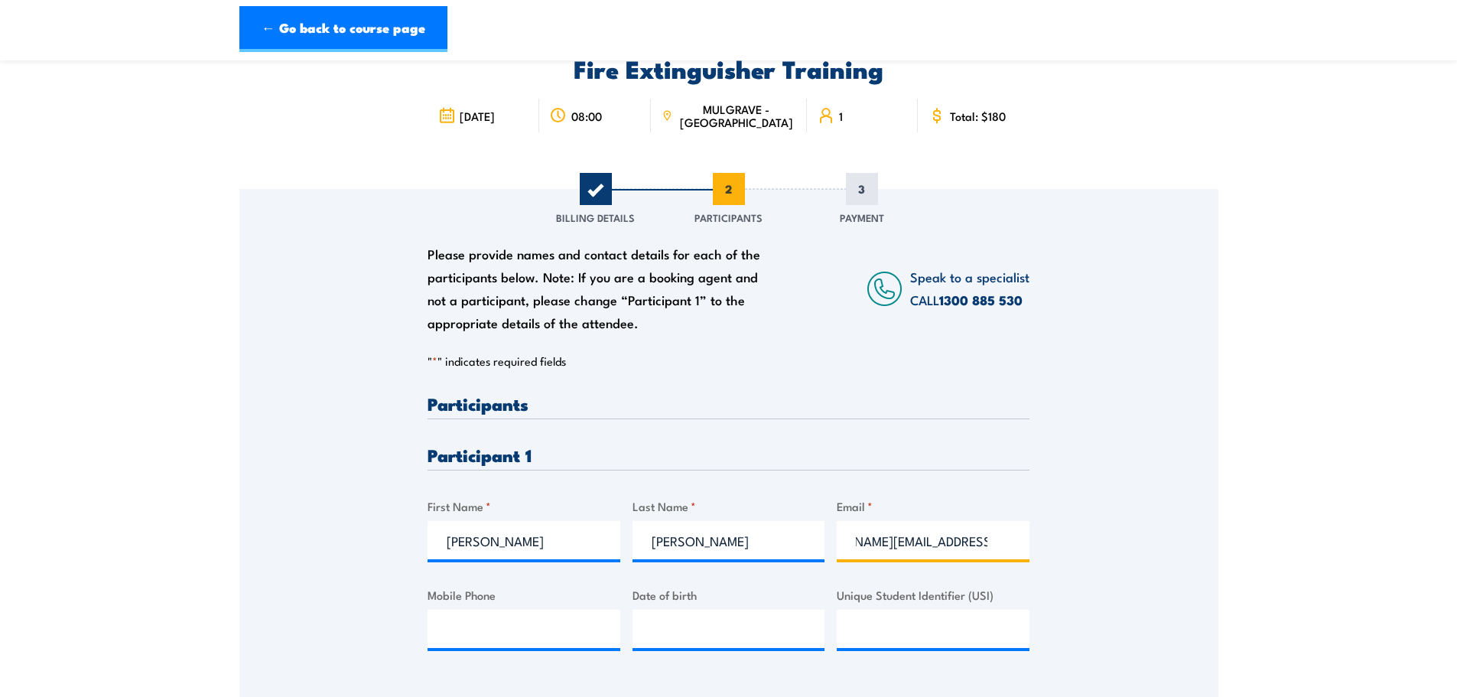
scroll to position [0, 79]
type input "jarrod.scovell@wilsonstorage.com.au"
click at [472, 636] on input "Mobile Phone" at bounding box center [524, 629] width 193 height 38
type input "0466248113"
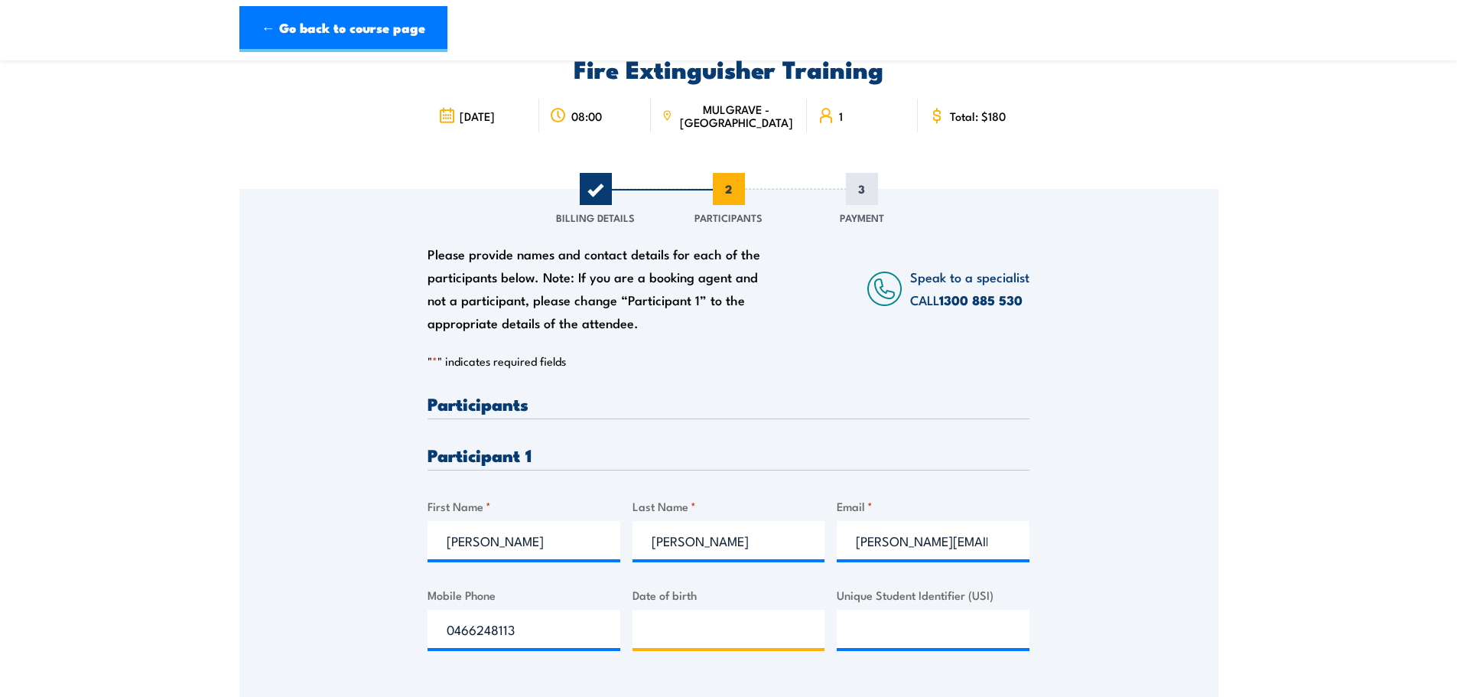
type input "__/__/____"
click at [753, 624] on input "__/__/____" at bounding box center [729, 629] width 193 height 38
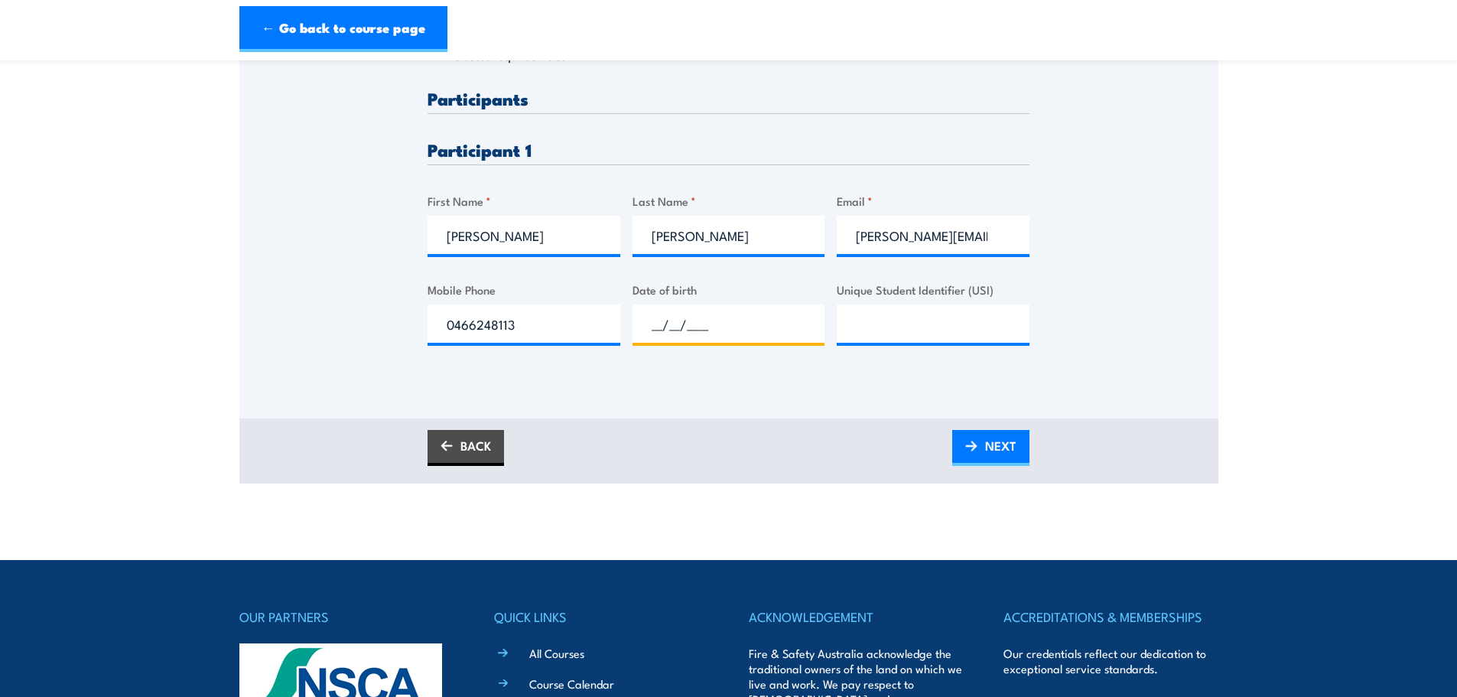
scroll to position [382, 0]
type input "__/__/____"
type input "09/__/____"
click at [730, 298] on div "Date of birth" at bounding box center [729, 311] width 193 height 62
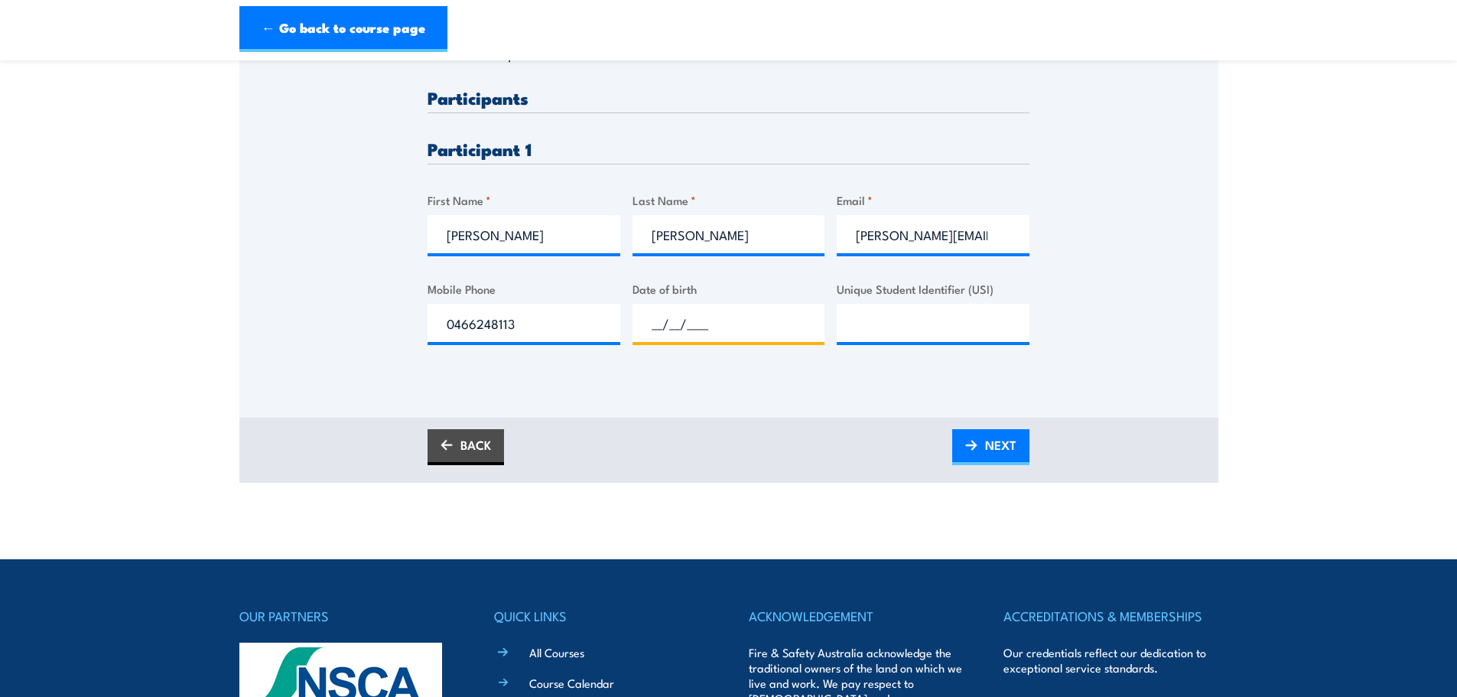
click at [686, 340] on input "__/__/____" at bounding box center [729, 323] width 193 height 38
type input "09/07/1998"
click at [878, 325] on input "Unique Student Identifier (USI)" at bounding box center [933, 323] width 193 height 38
type input "h"
type input "HR7KPP32TV"
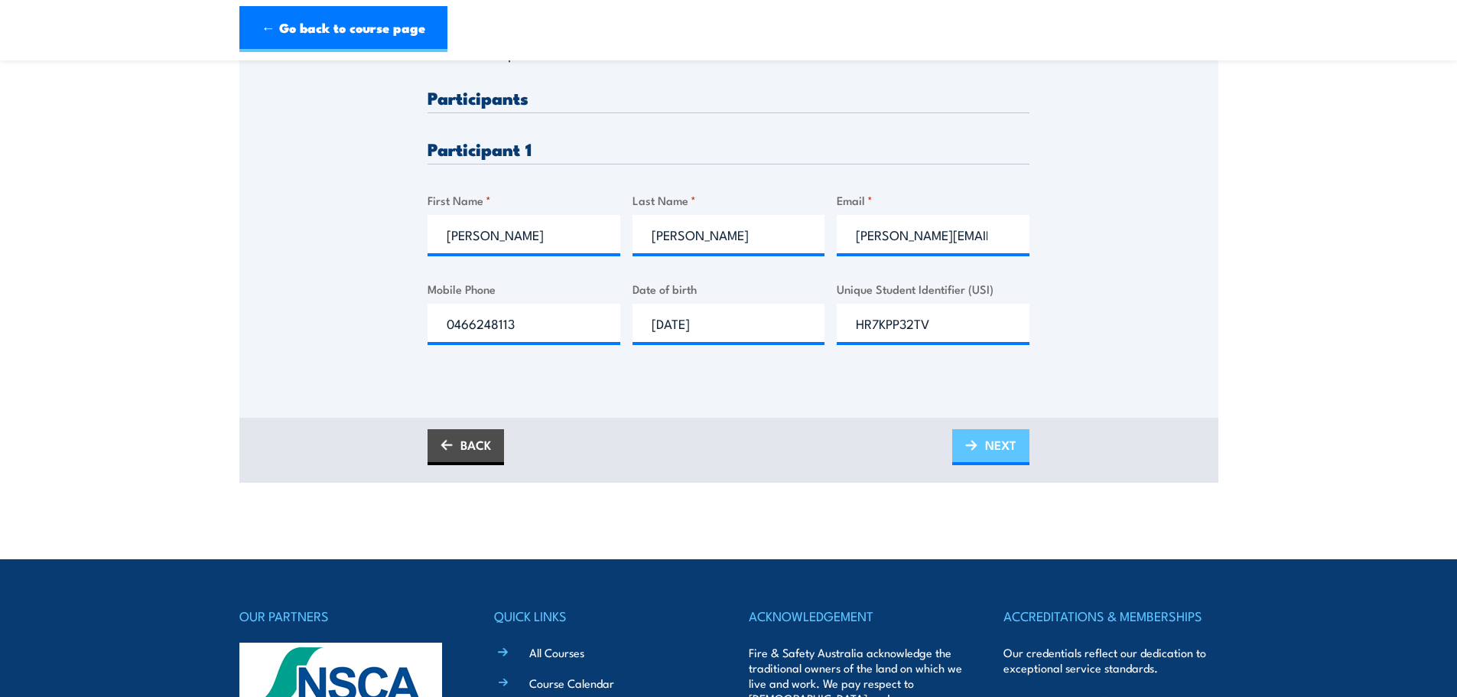
click at [989, 444] on span "NEXT" at bounding box center [1000, 445] width 31 height 41
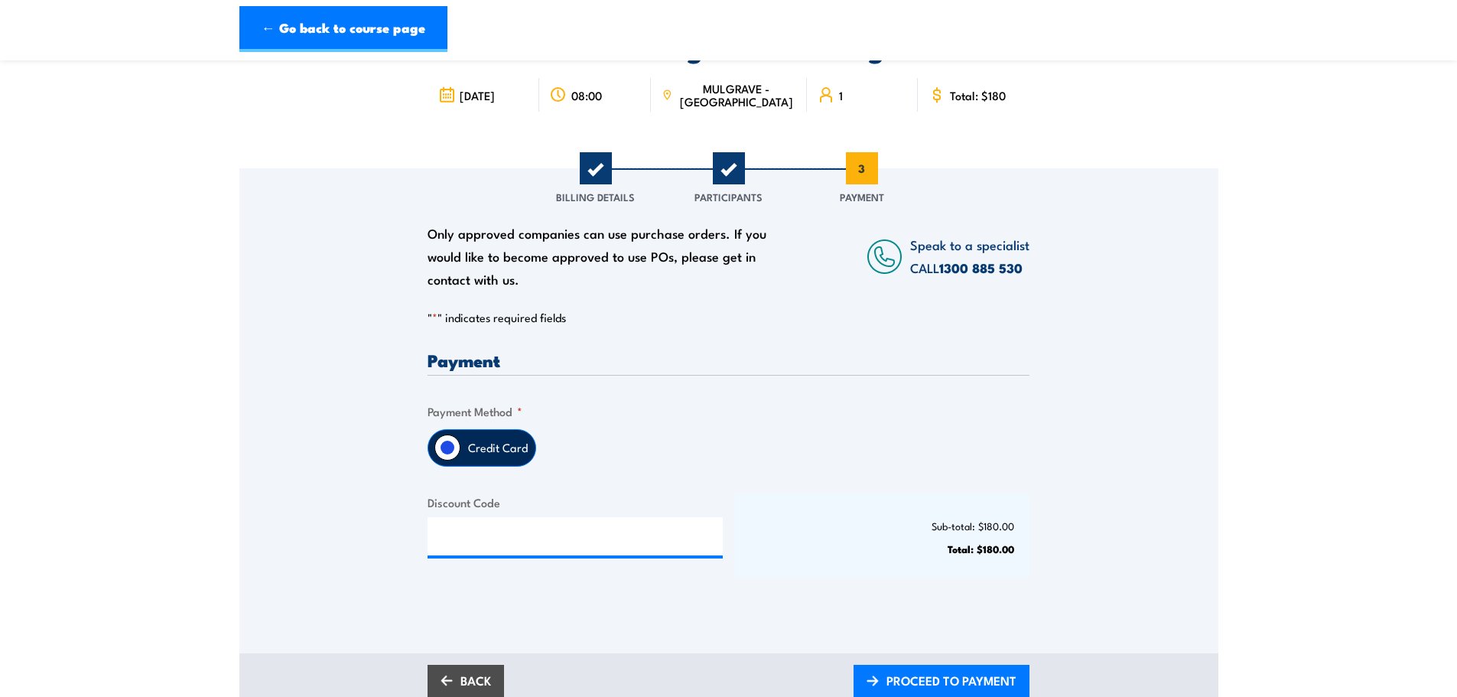
scroll to position [153, 0]
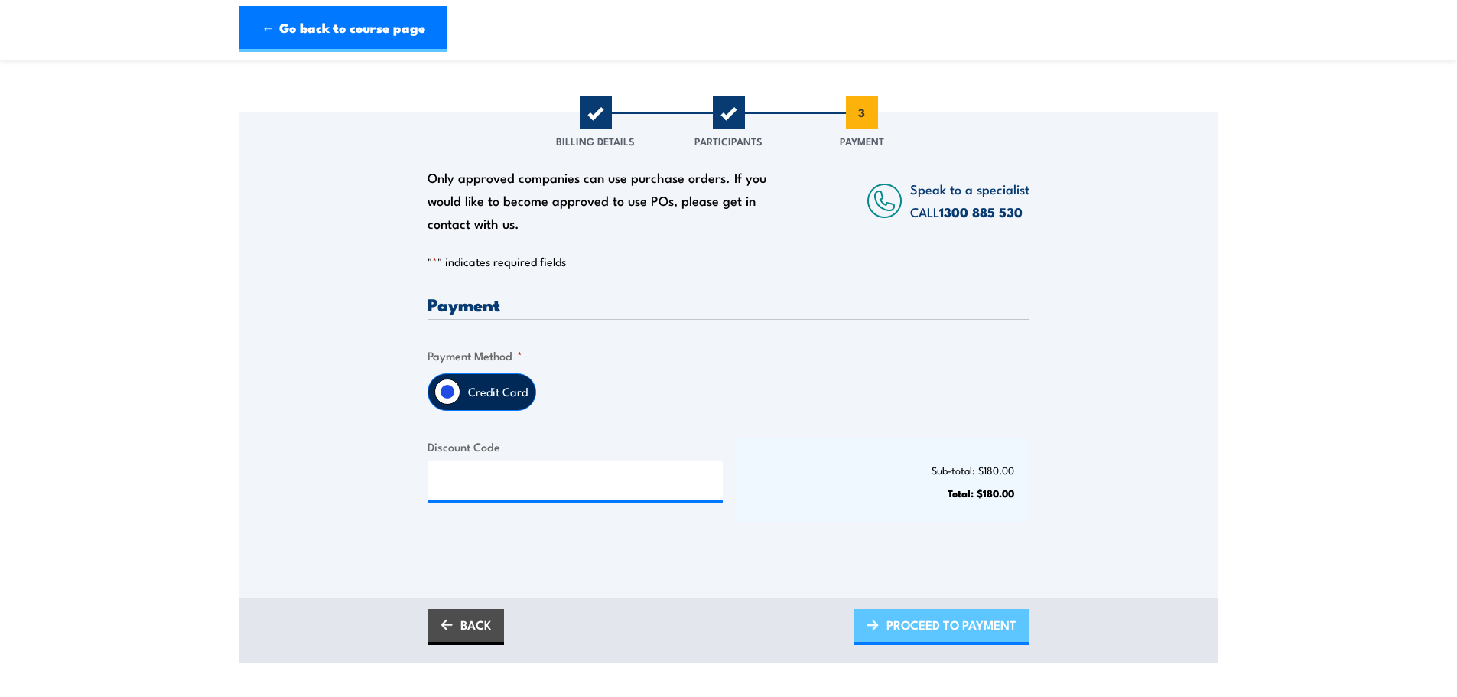
click at [963, 624] on span "PROCEED TO PAYMENT" at bounding box center [952, 624] width 130 height 41
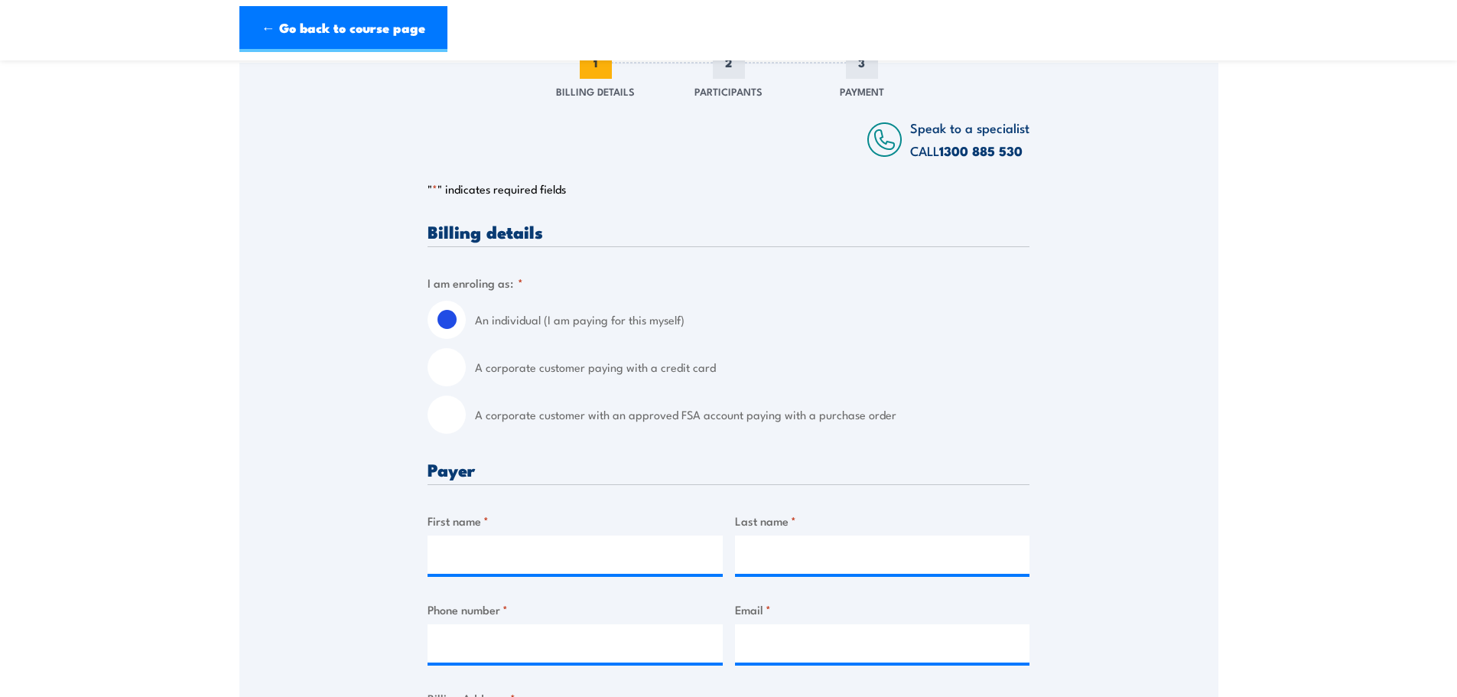
scroll to position [229, 0]
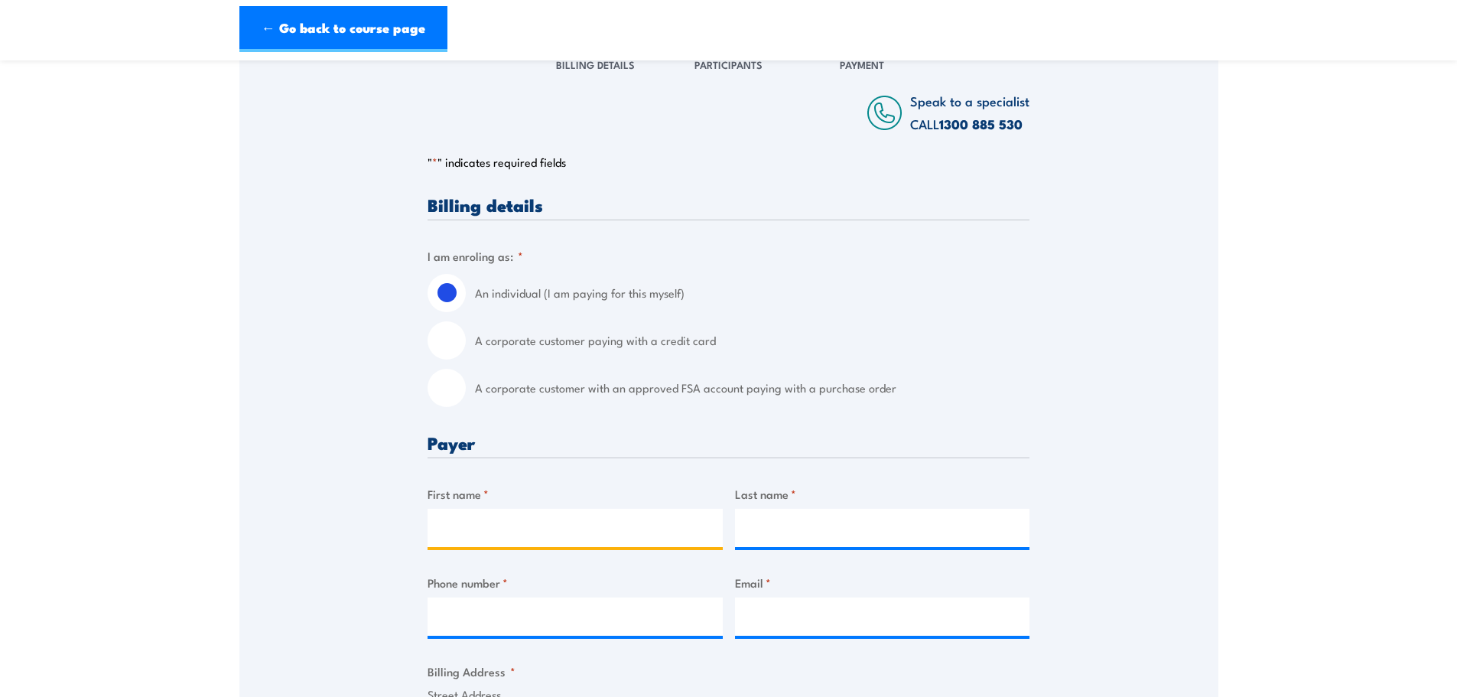
click at [526, 529] on input "First name *" at bounding box center [575, 528] width 295 height 38
type input "Fiona"
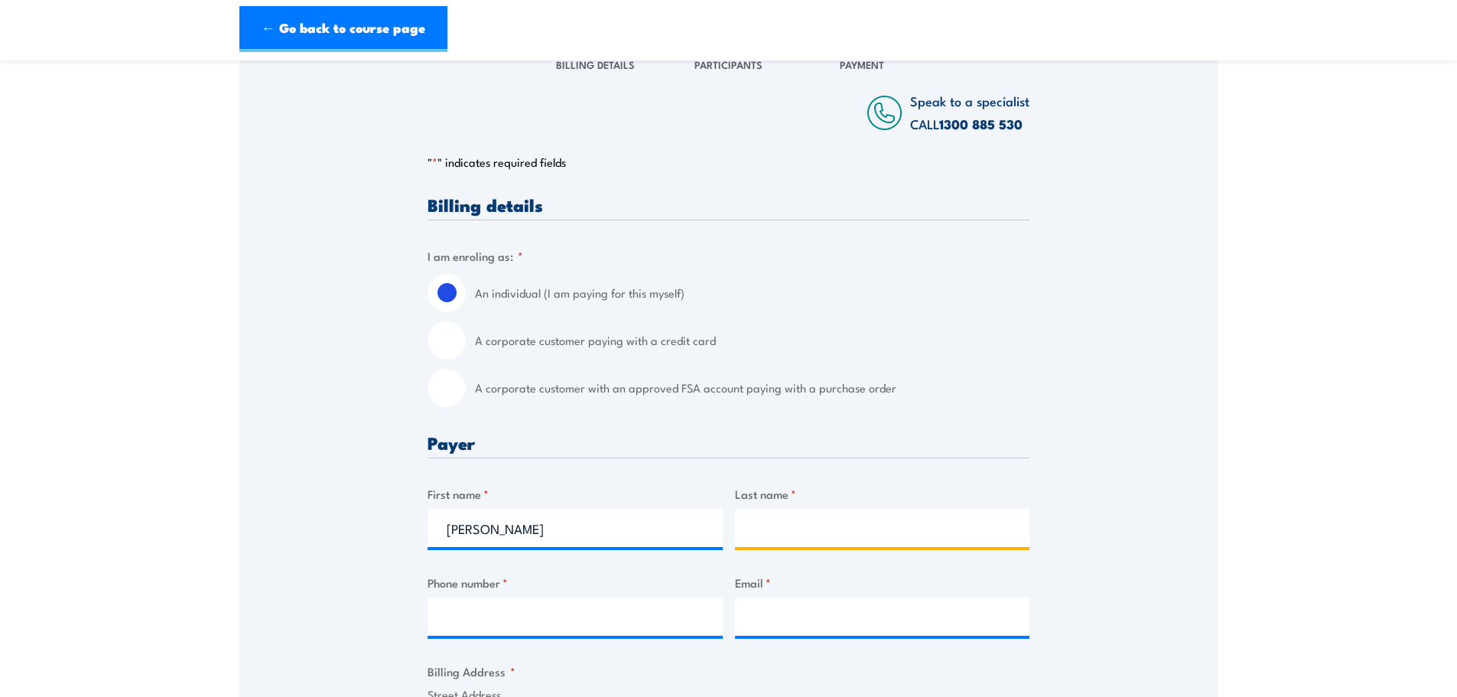
type input "Foran"
type input "0385357983"
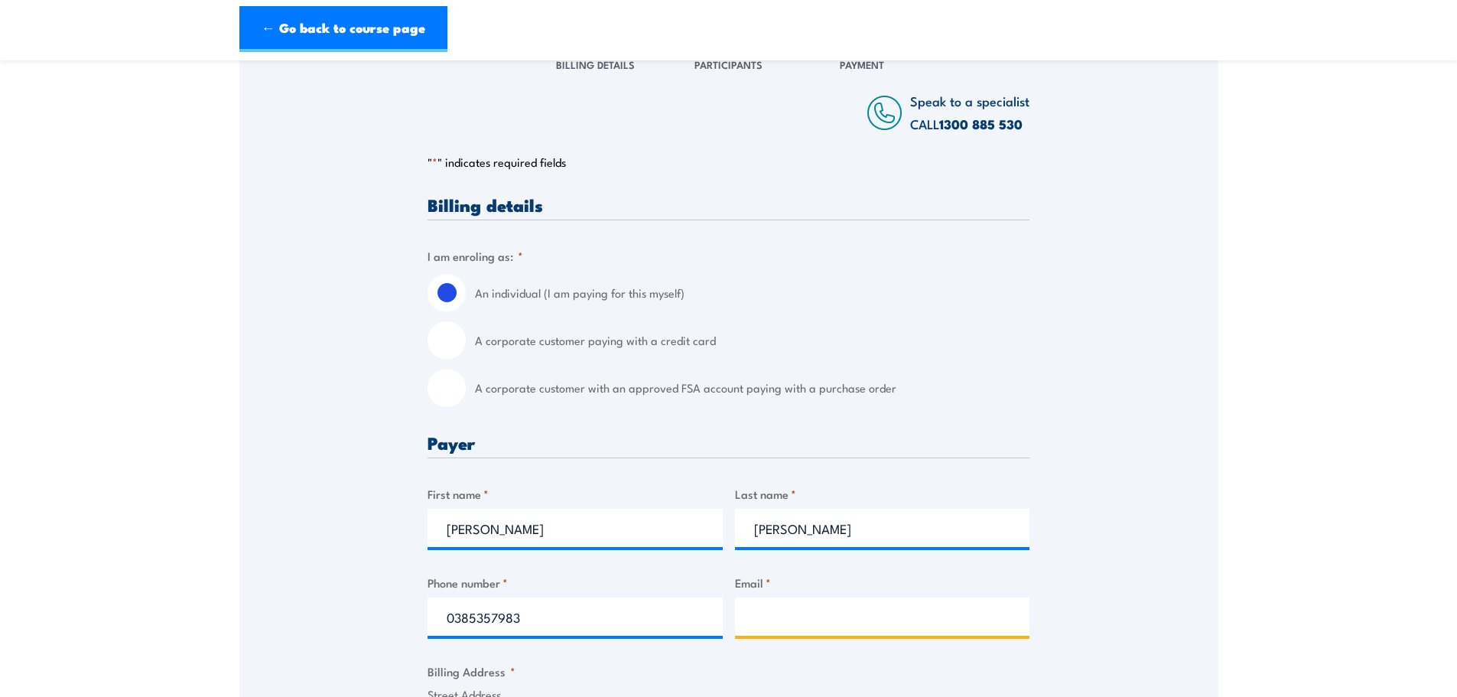
type input "fiona.foran@wilsonstorage.com.au"
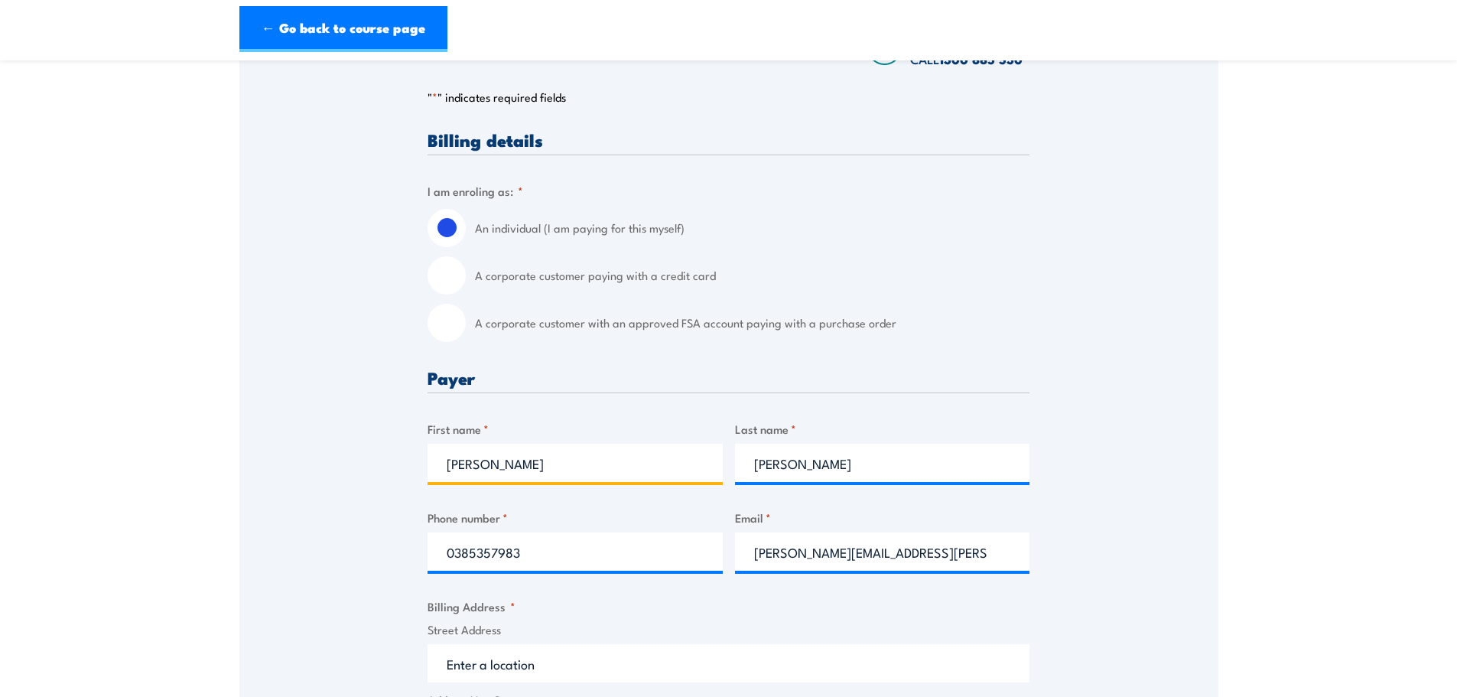
scroll to position [382, 0]
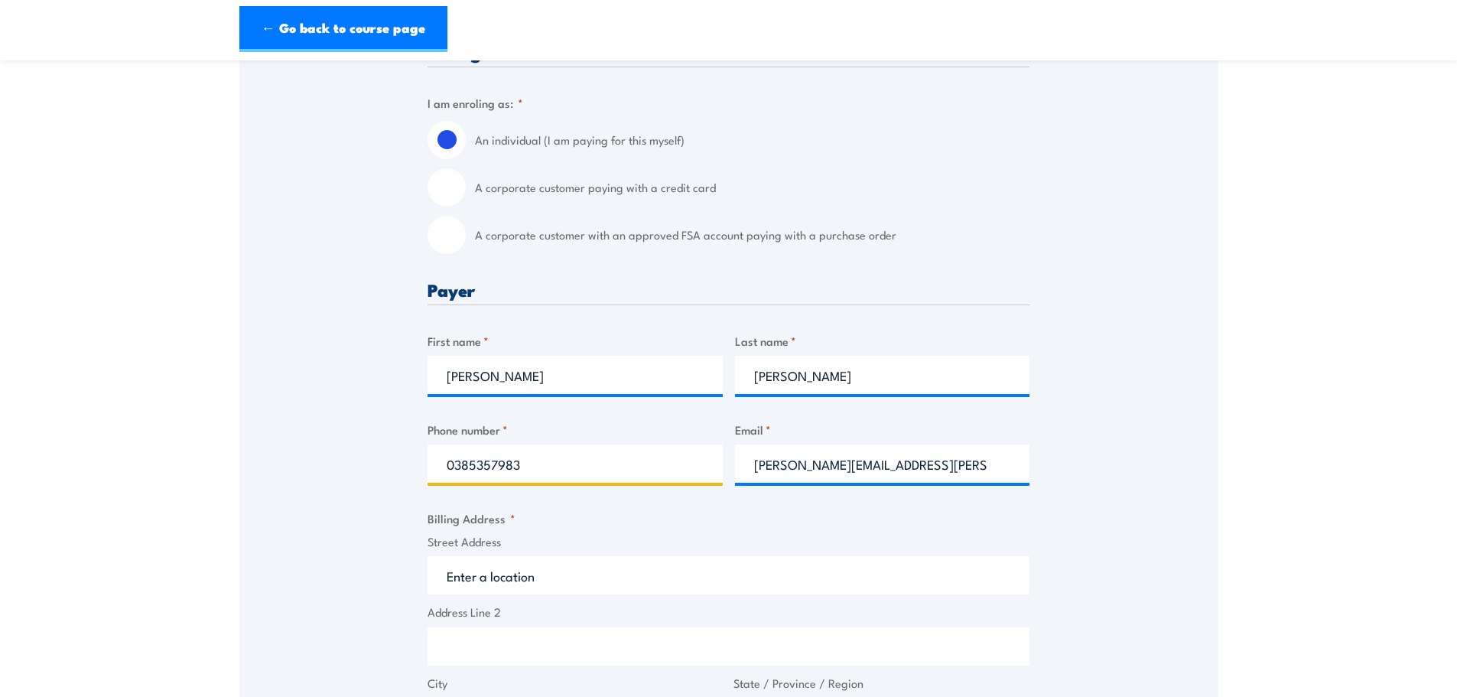
drag, startPoint x: 549, startPoint y: 475, endPoint x: 338, endPoint y: 457, distance: 211.9
click at [338, 457] on div "Speak to a specialist CALL 1300 885 530 CALL 1300 885 530 " * " indicates requi…" at bounding box center [728, 551] width 979 height 1336
type input "0466419349"
click at [628, 584] on input "Street Address" at bounding box center [729, 575] width 602 height 38
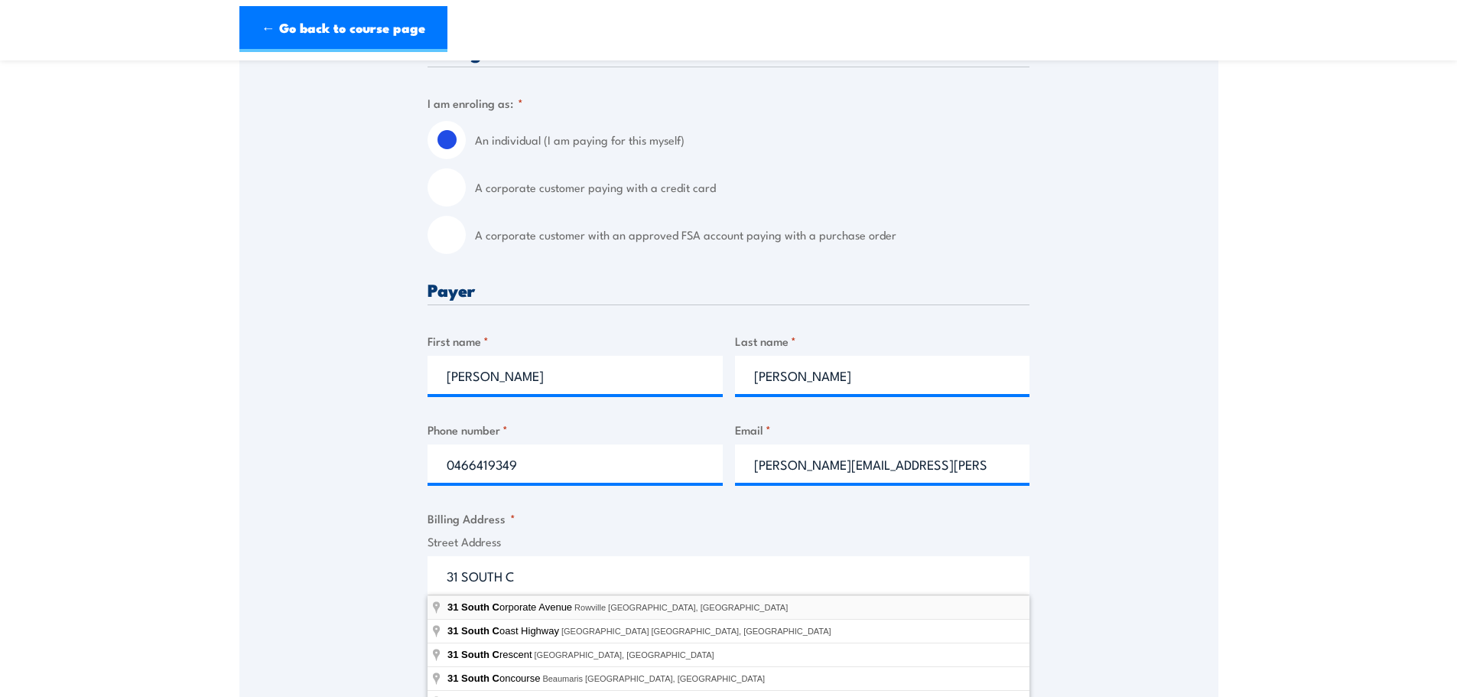
type input "31 South Corporate Avenue, Rowville VIC, Australia"
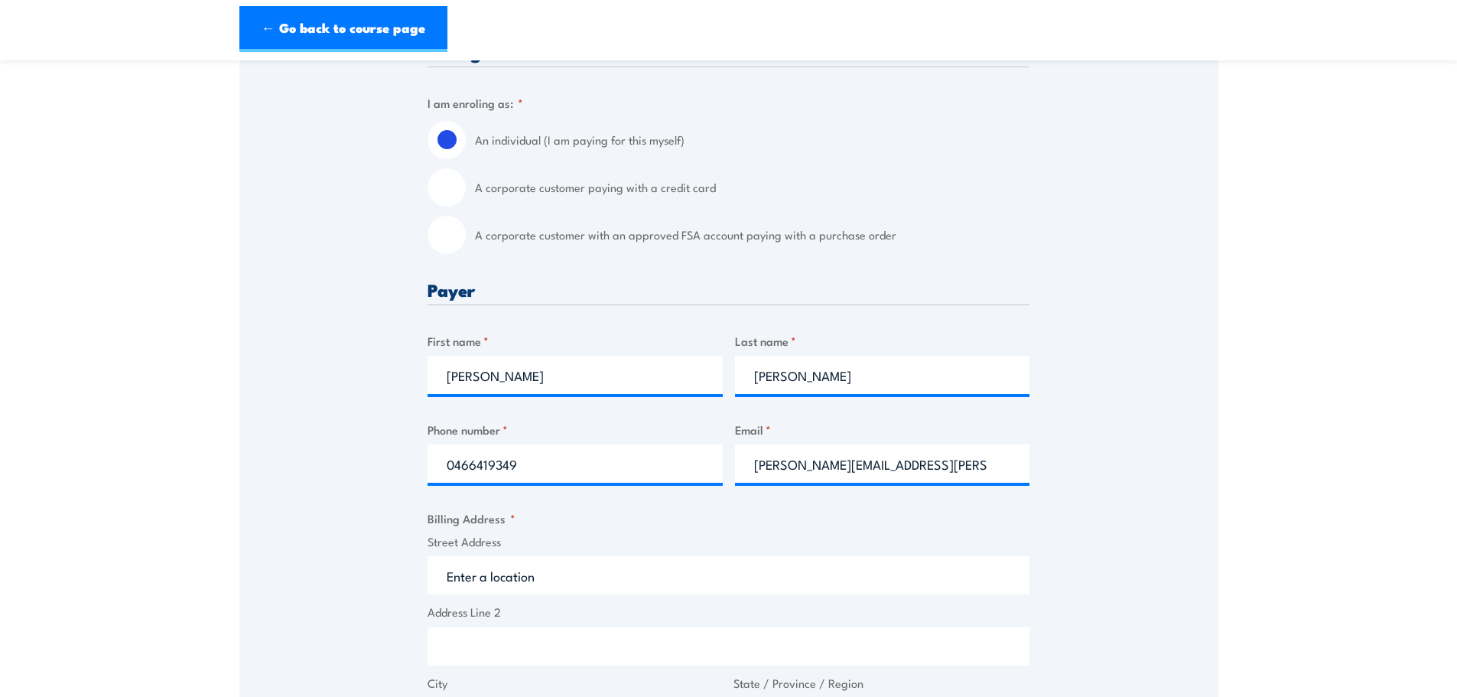
type input "31 S Corporate Ave"
type input "Rowville"
type input "Victoria"
type input "3178"
select select "Australia"
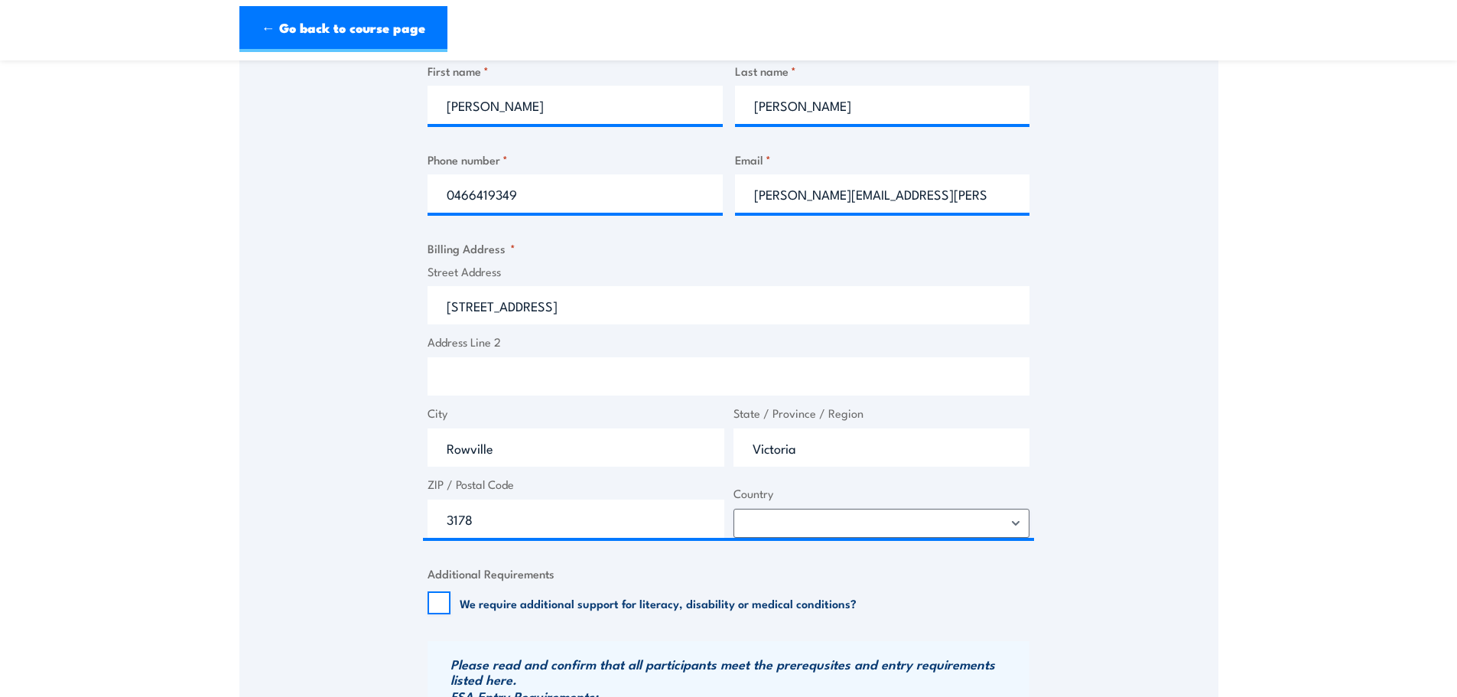
scroll to position [688, 0]
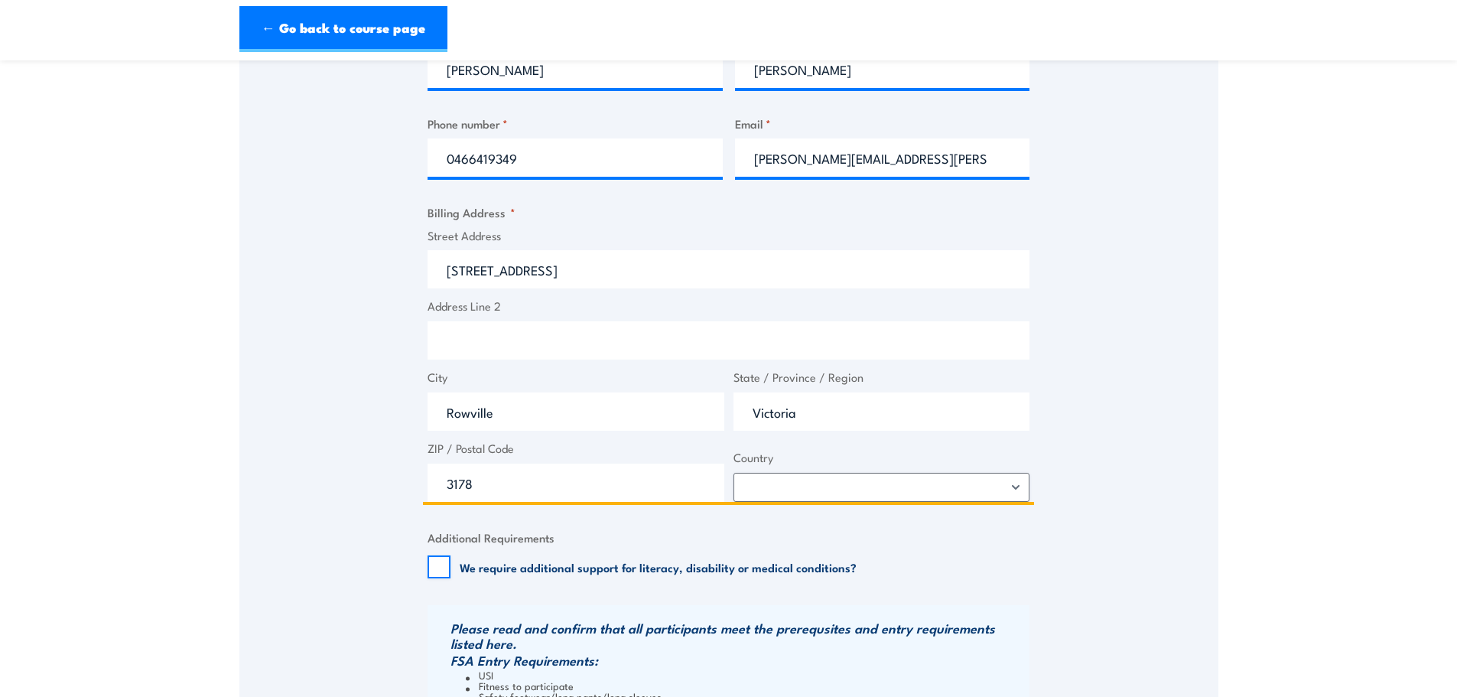
click at [504, 345] on input "Address Line 2" at bounding box center [729, 340] width 602 height 38
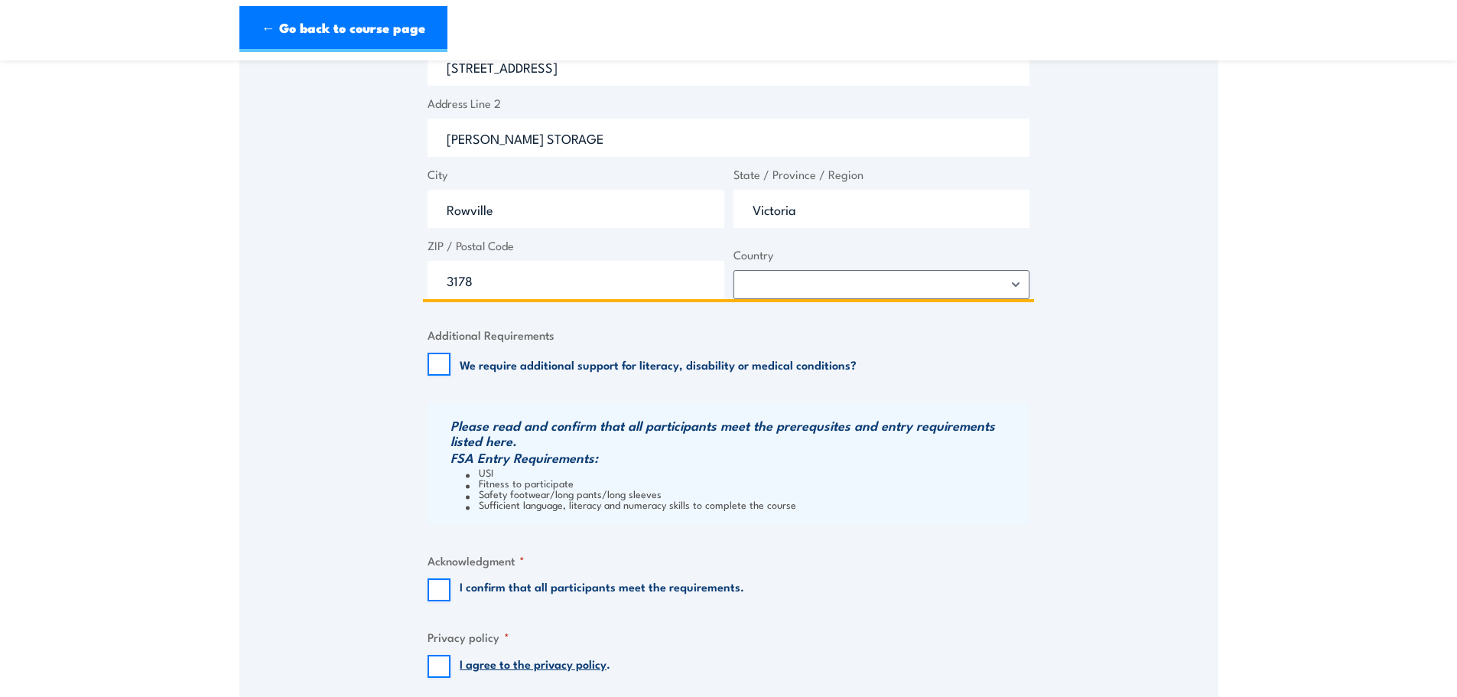
scroll to position [918, 0]
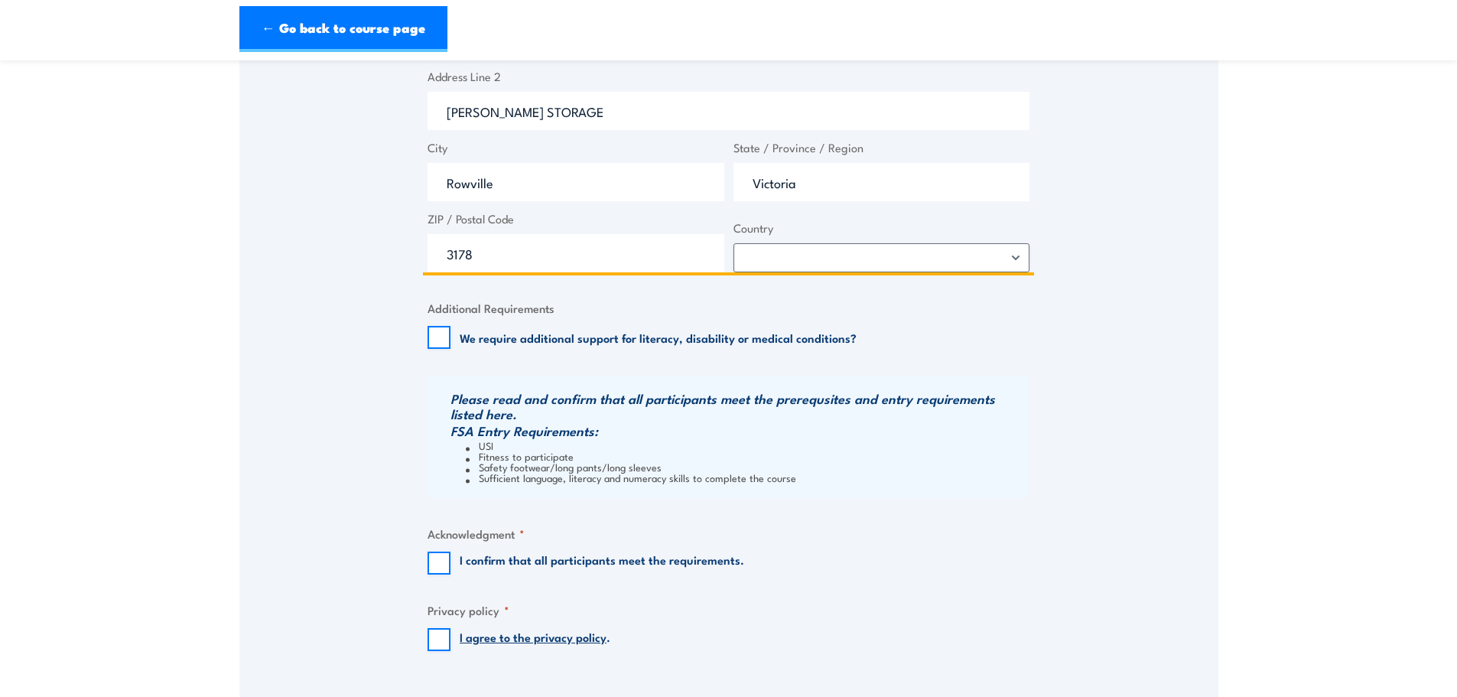
type input "WILSON STORAGE"
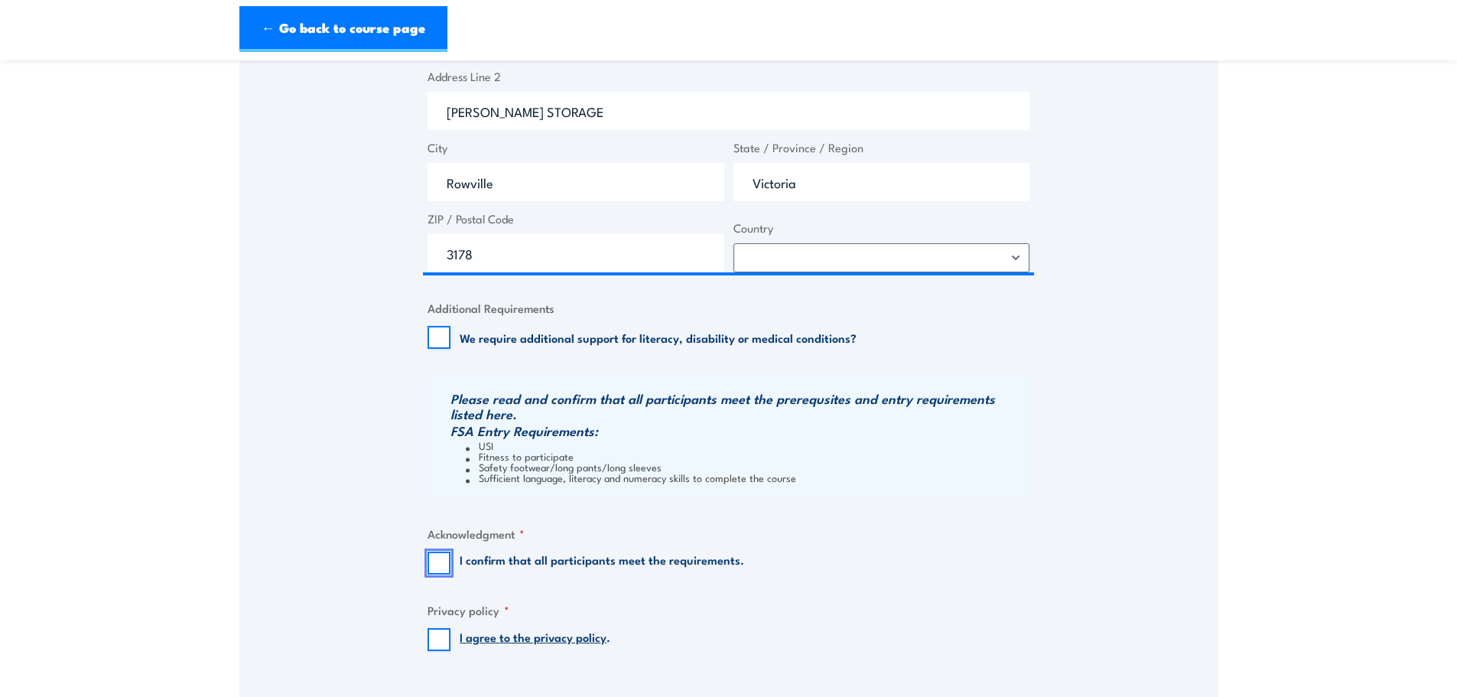
click at [444, 571] on input "I confirm that all participants meet the requirements." at bounding box center [439, 563] width 23 height 23
checkbox input "true"
click at [442, 639] on input "I agree to the privacy policy ." at bounding box center [439, 639] width 23 height 23
checkbox input "true"
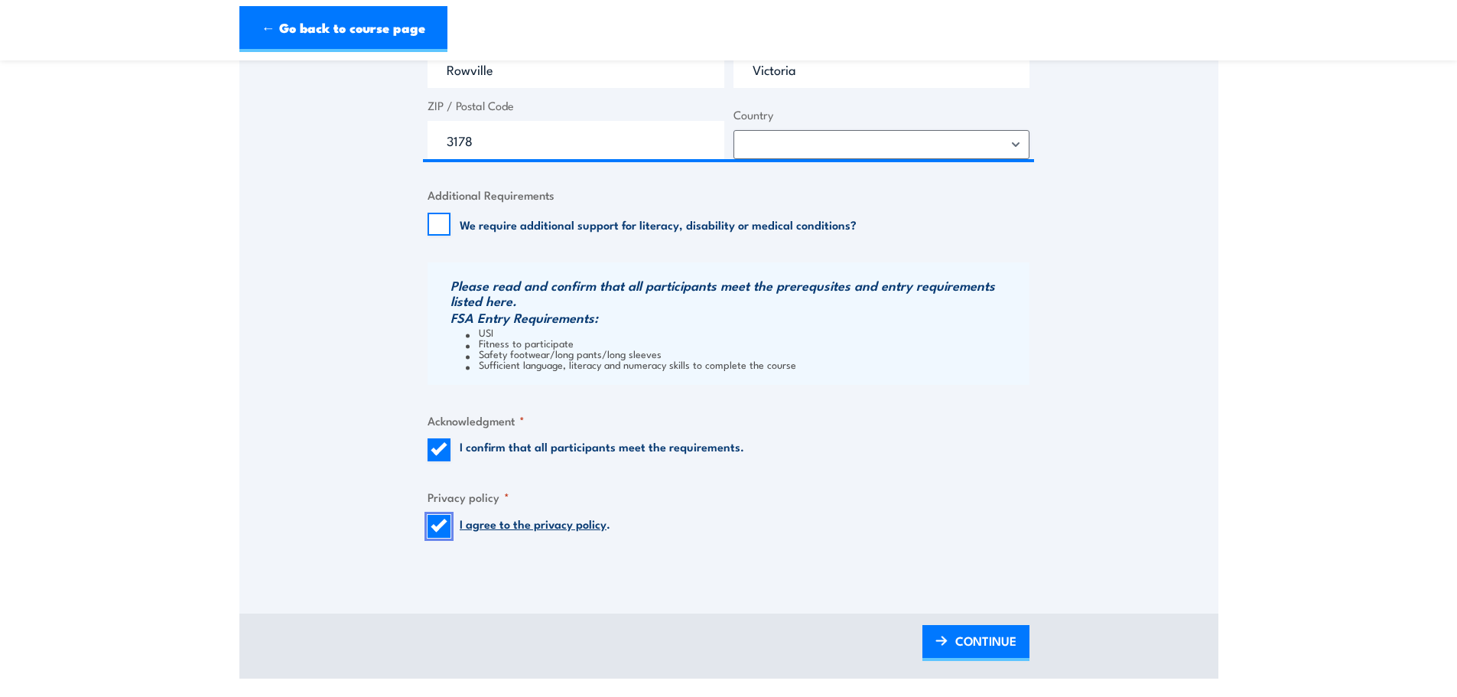
scroll to position [1071, 0]
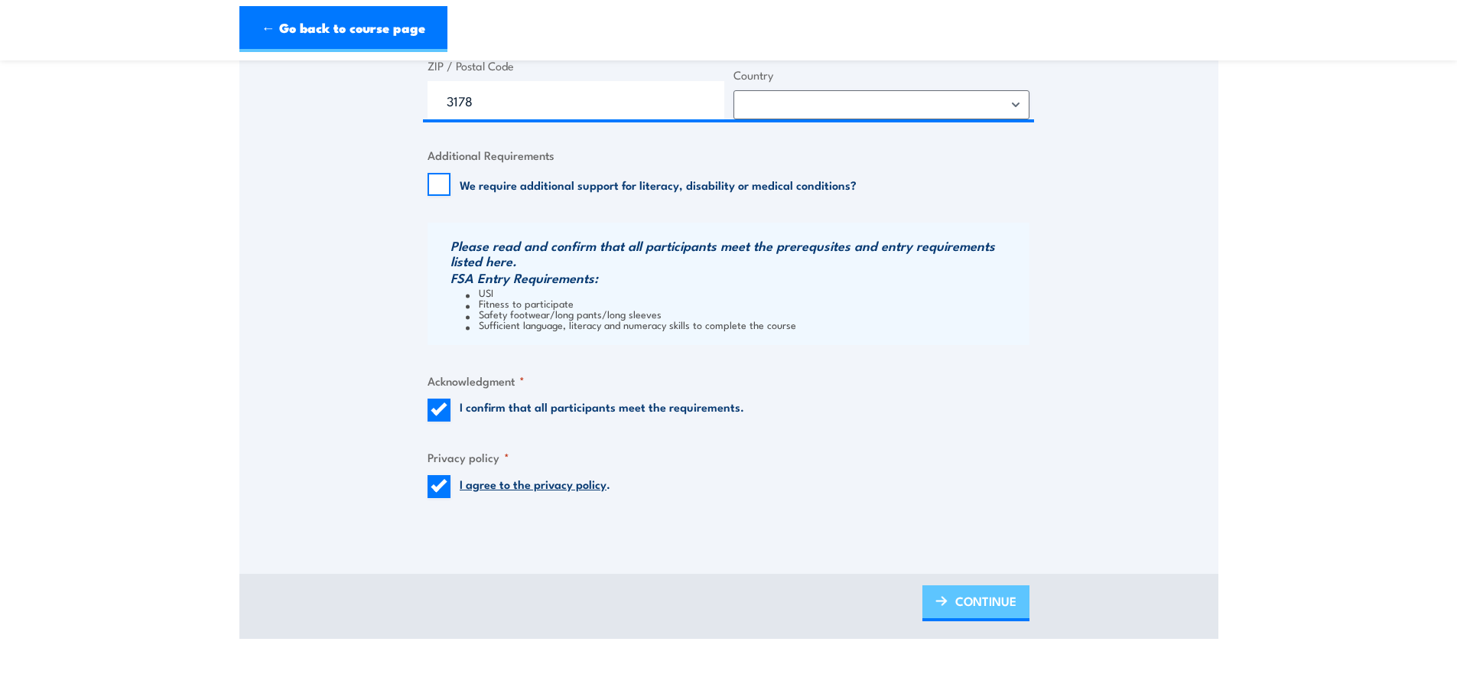
click at [975, 610] on span "CONTINUE" at bounding box center [985, 601] width 61 height 41
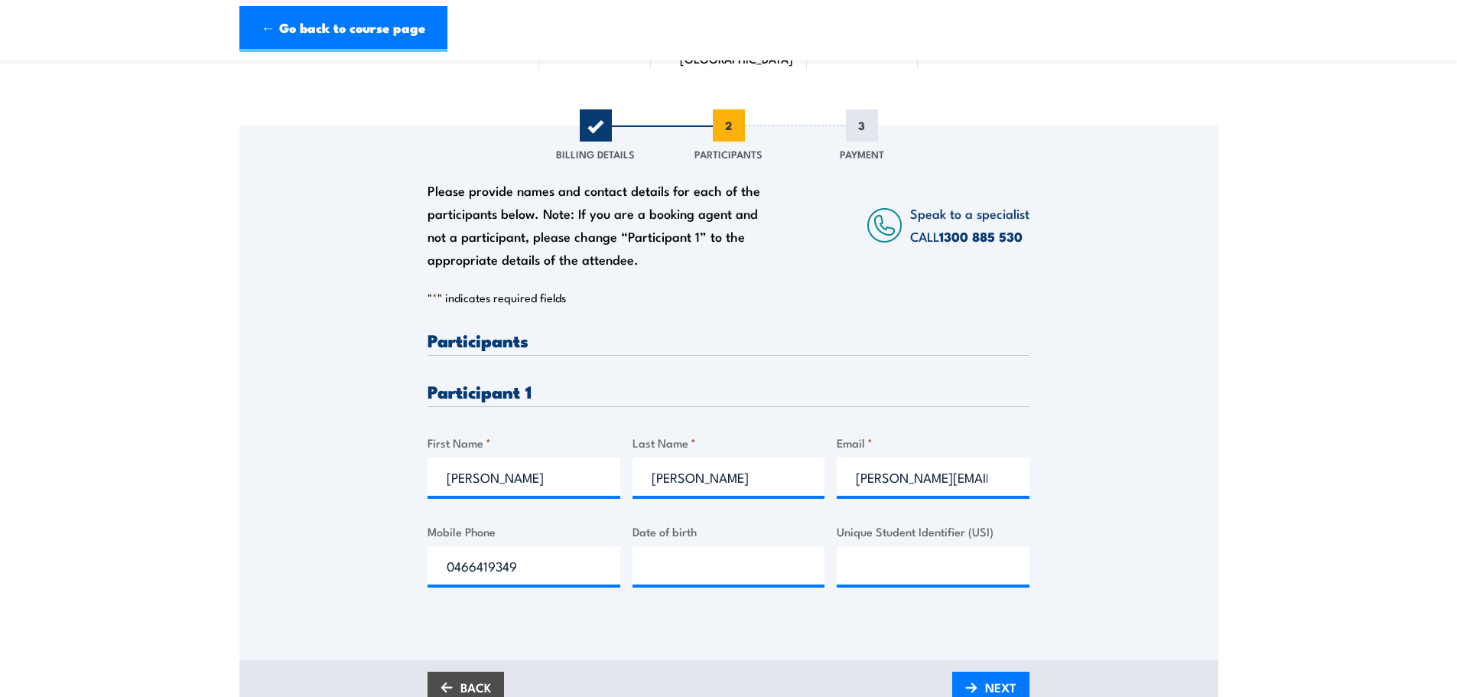
scroll to position [153, 0]
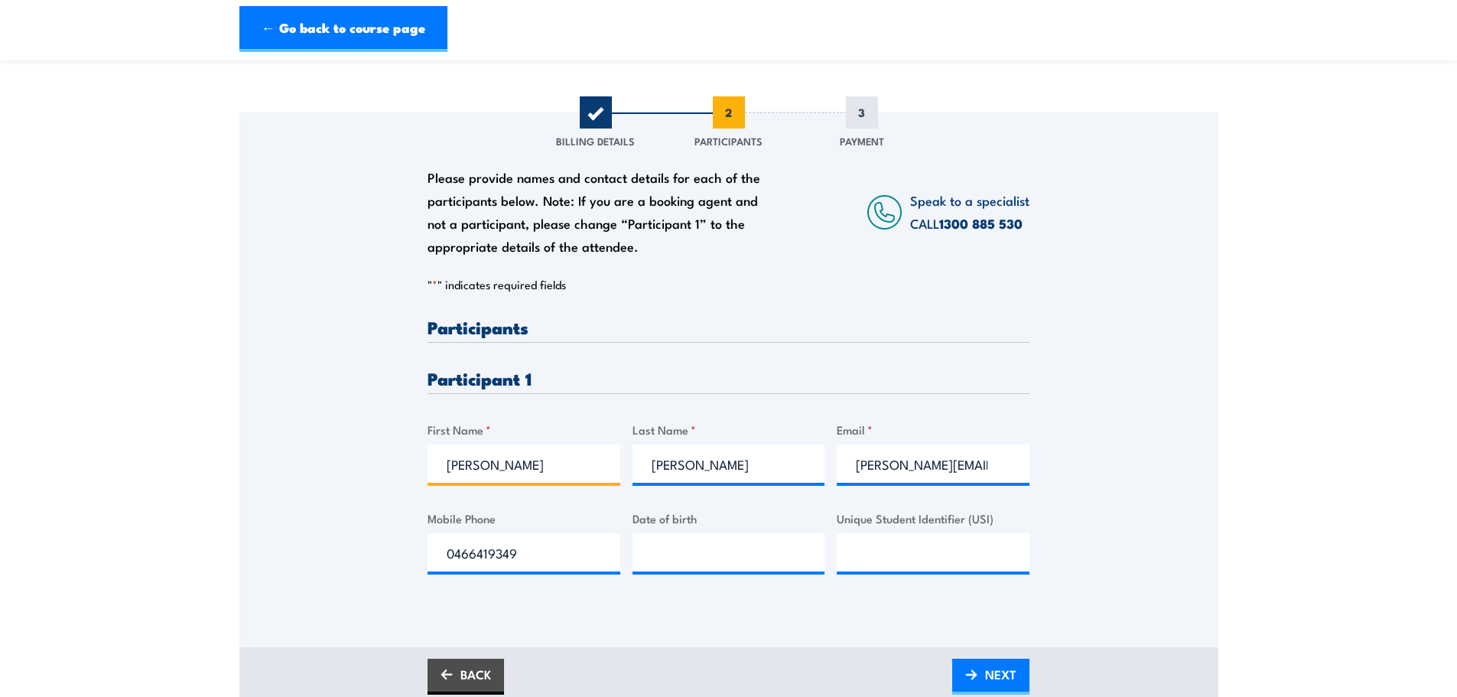
drag, startPoint x: 520, startPoint y: 471, endPoint x: 406, endPoint y: 468, distance: 114.0
click at [406, 468] on div "Please provide names and contact details for each of the participants below. No…" at bounding box center [728, 358] width 979 height 492
type input "JARROD"
type input "SCOVELL"
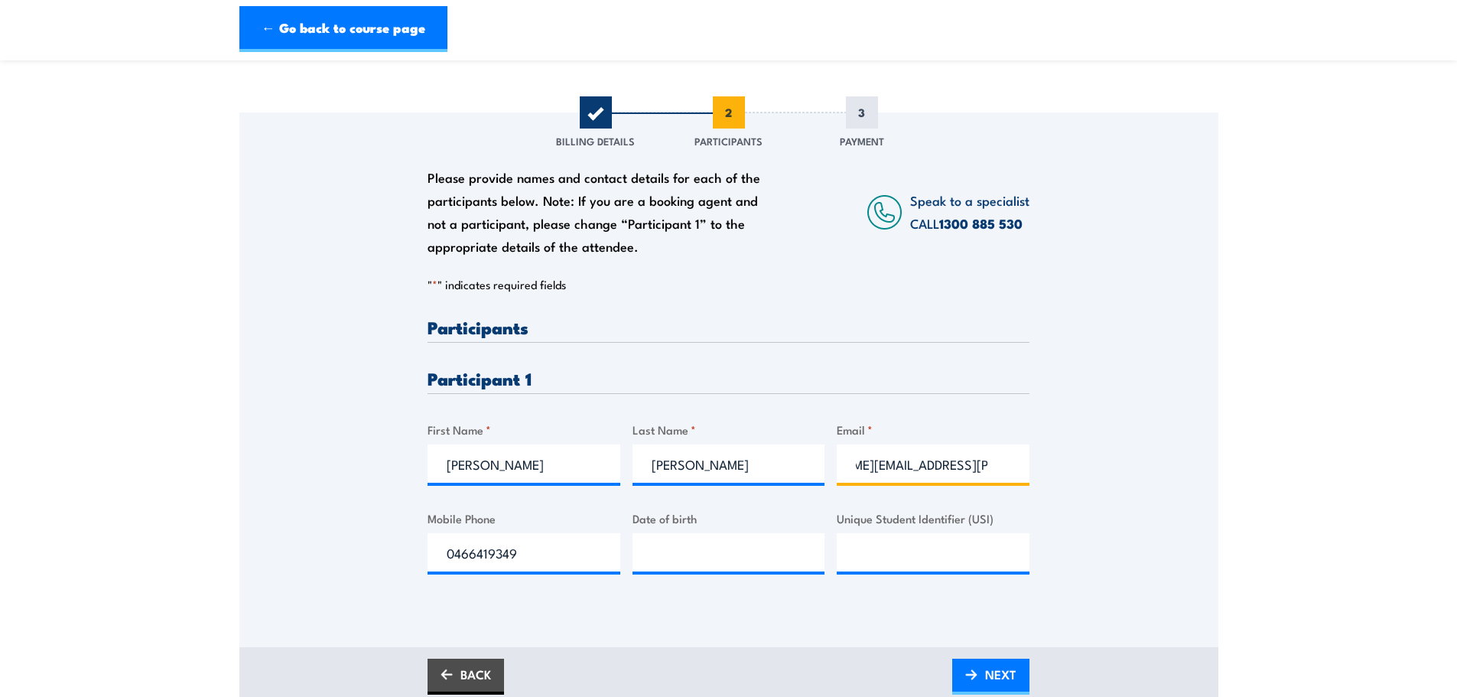
type input "jarrod.scovell@wilsonstorage.com.au"
drag, startPoint x: 548, startPoint y: 551, endPoint x: 421, endPoint y: 539, distance: 128.3
click at [421, 539] on div "Please provide names and contact details for each of the participants below. No…" at bounding box center [728, 358] width 979 height 492
type input "0466248113"
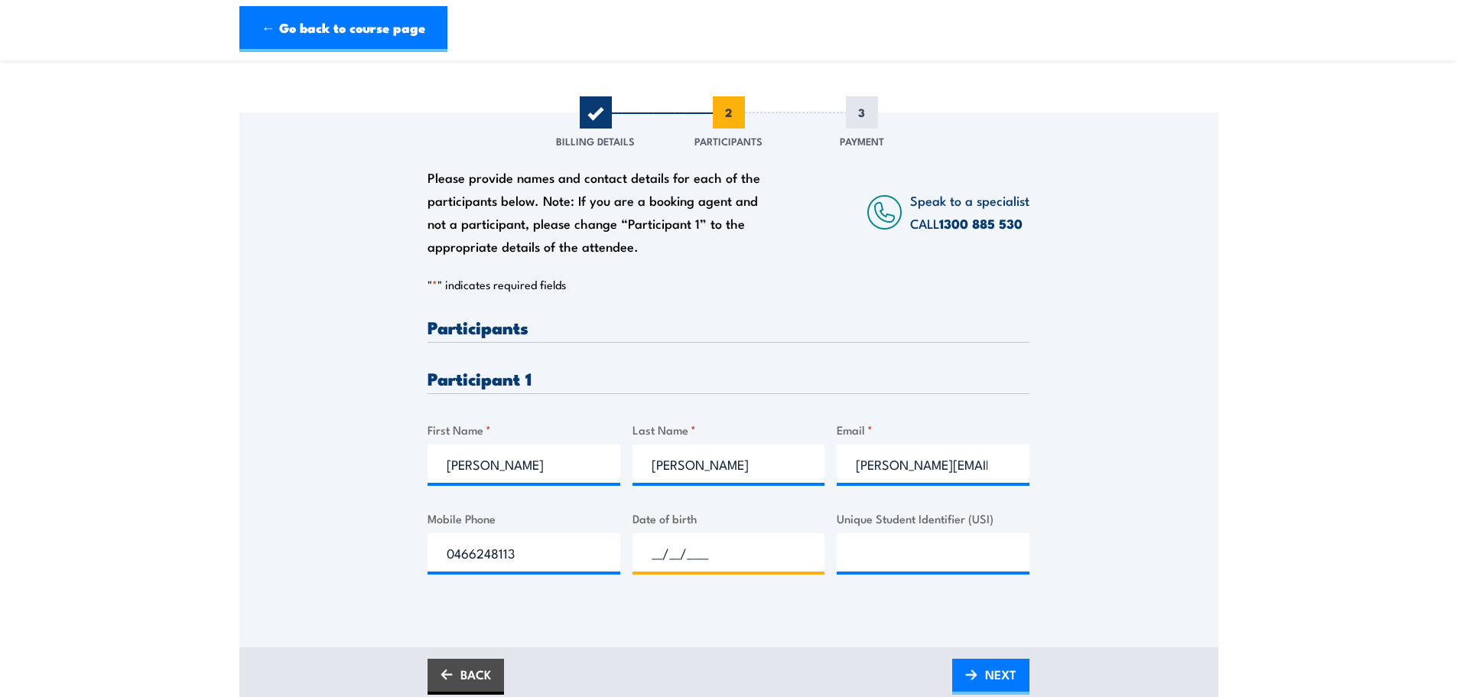
click at [645, 554] on input "__/__/____" at bounding box center [729, 552] width 193 height 38
type input "09/07/1998"
click at [853, 557] on input "Unique Student Identifier (USI)" at bounding box center [933, 552] width 193 height 38
type input "h"
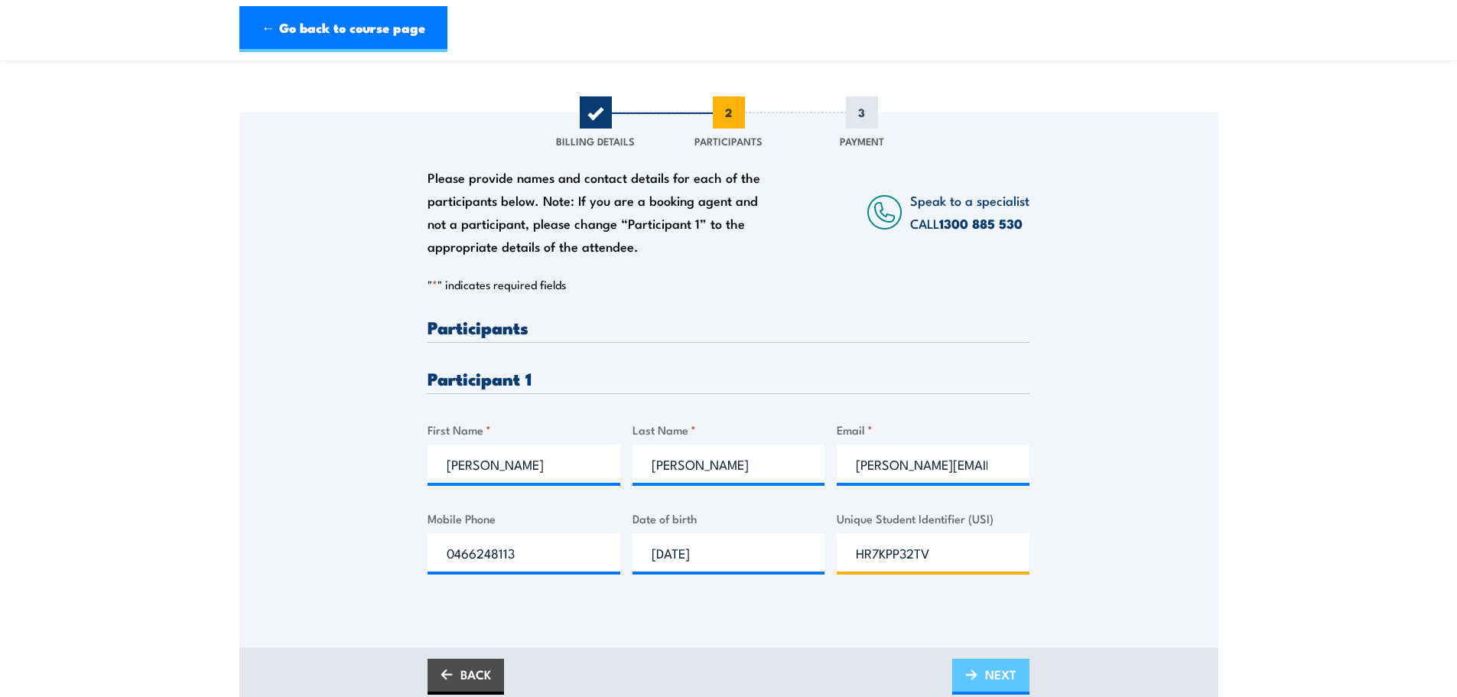
type input "HR7KPP32TV"
click at [999, 677] on span "NEXT" at bounding box center [1000, 674] width 31 height 41
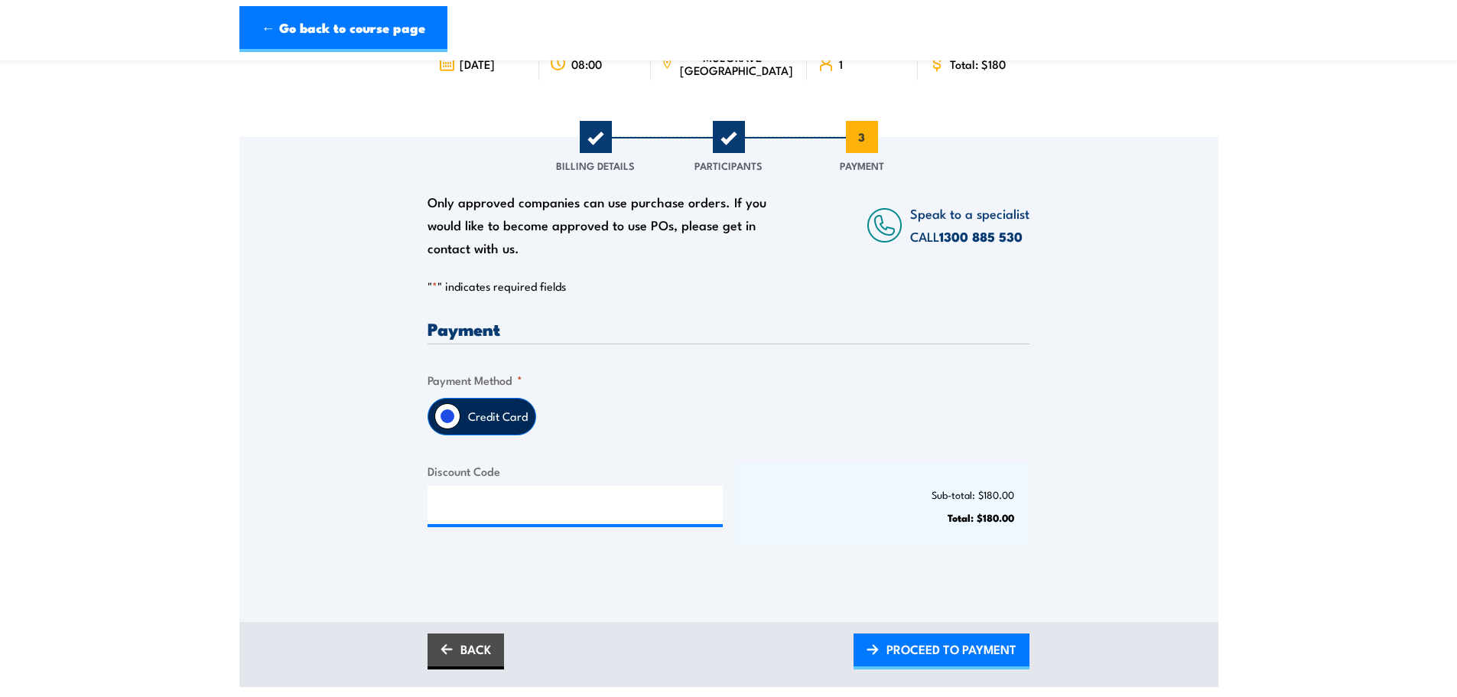
scroll to position [153, 0]
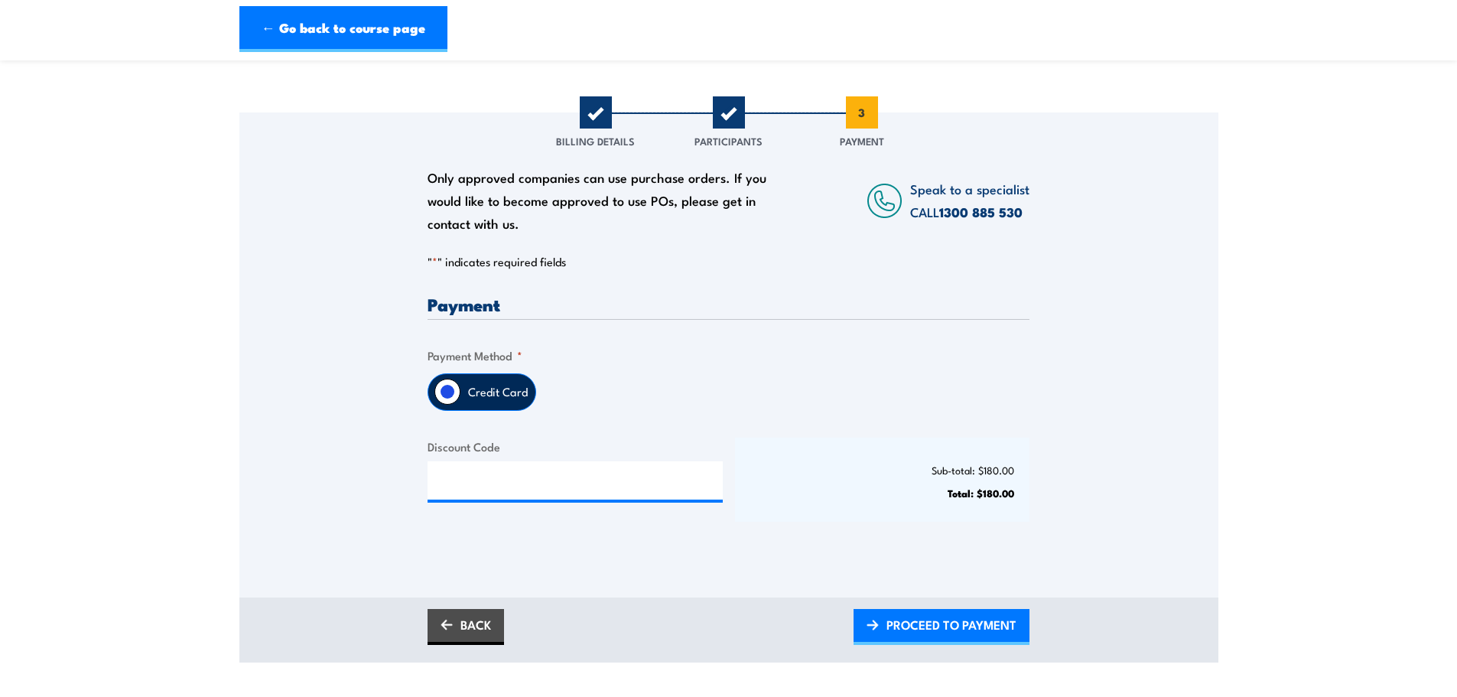
click at [474, 394] on label "Credit Card" at bounding box center [498, 392] width 75 height 36
click at [461, 394] on input "Credit Card" at bounding box center [447, 392] width 26 height 26
click at [448, 390] on input "Credit Card" at bounding box center [447, 392] width 26 height 26
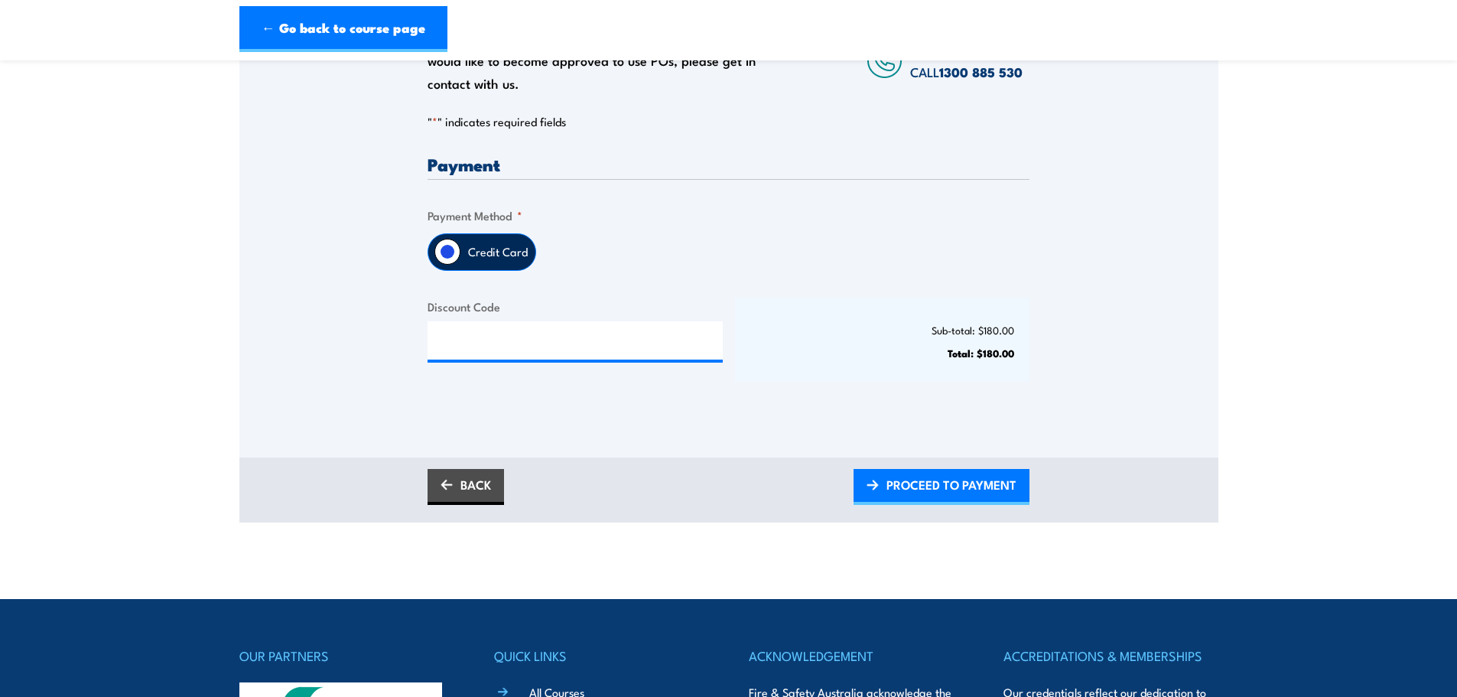
scroll to position [306, 0]
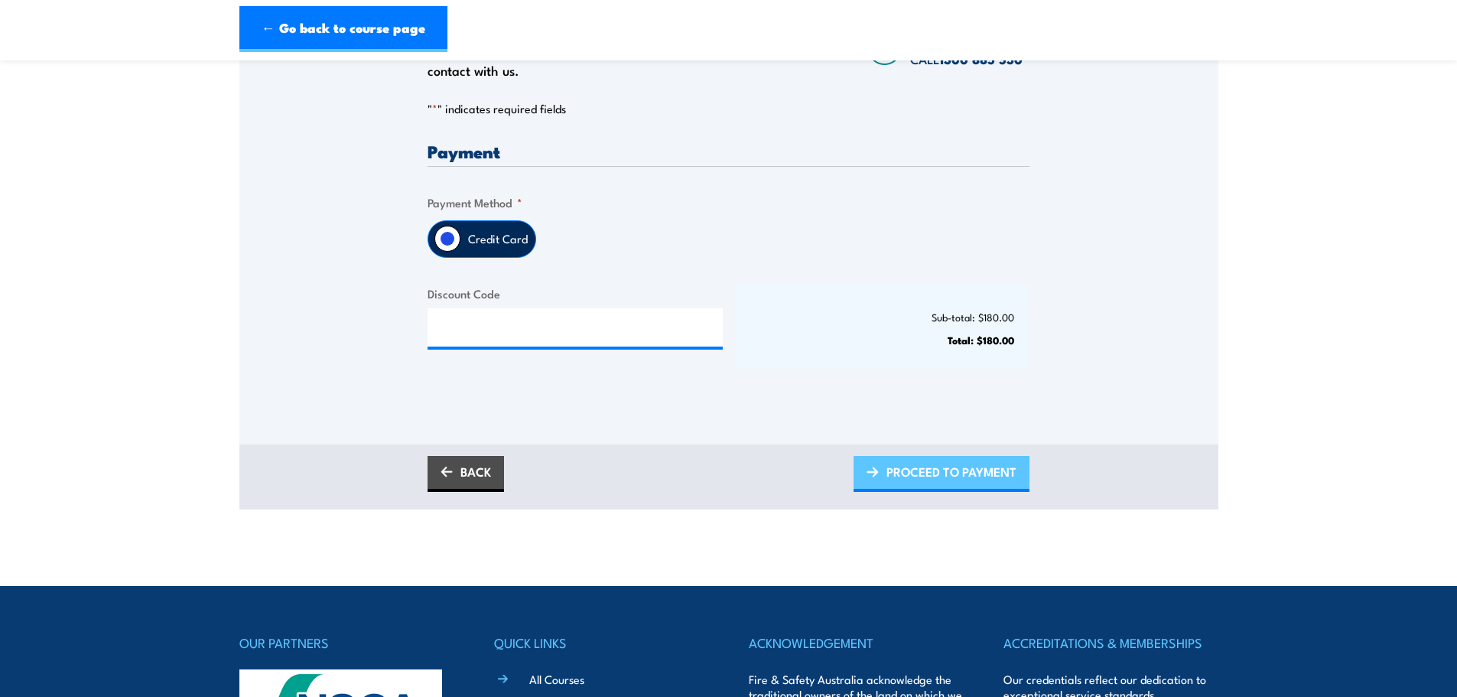
click at [954, 477] on span "PROCEED TO PAYMENT" at bounding box center [952, 471] width 130 height 41
